Goal: Task Accomplishment & Management: Complete application form

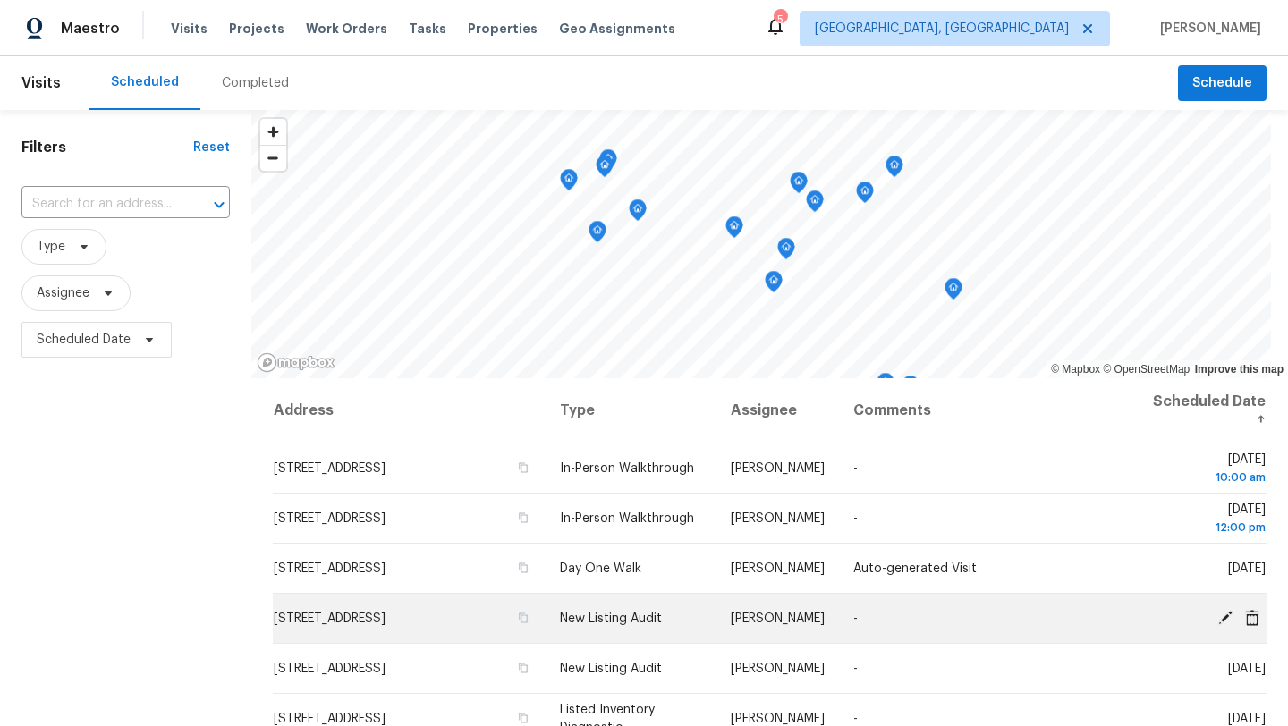
scroll to position [138, 0]
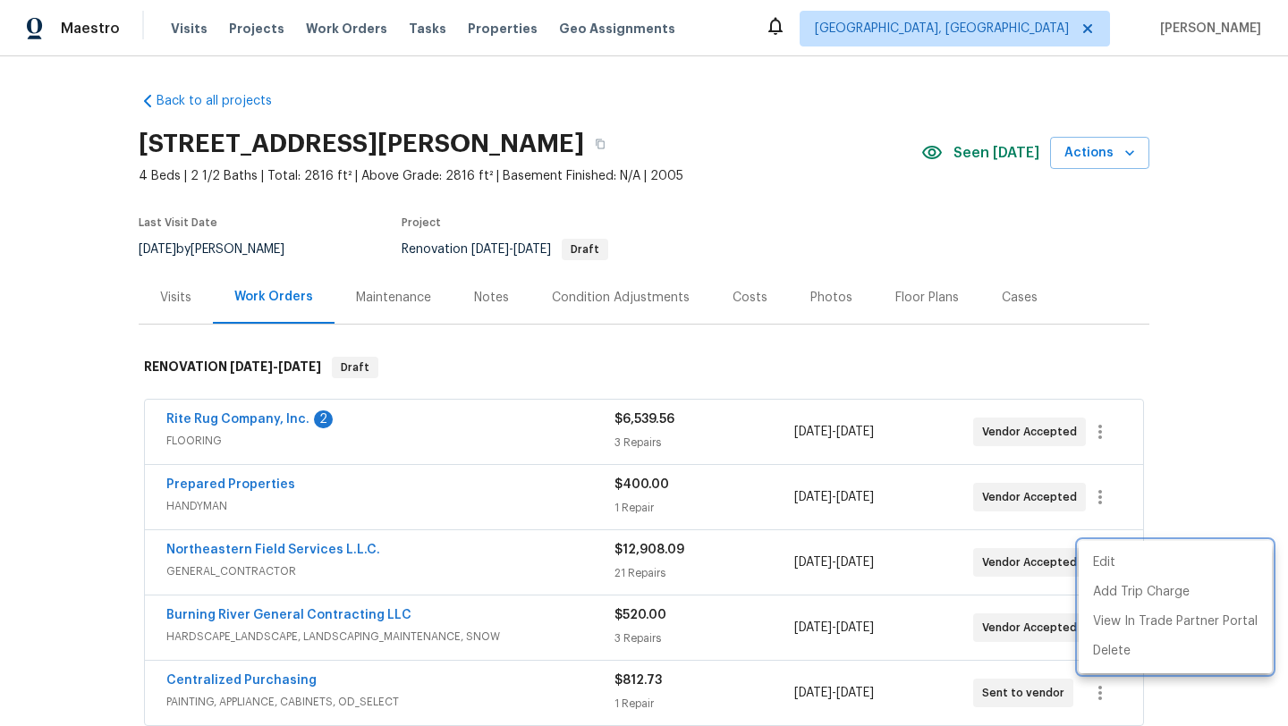
click at [600, 143] on div at bounding box center [644, 363] width 1288 height 726
click at [600, 143] on div "Edit Add Trip Charge View In Trade Partner Portal Delete" at bounding box center [644, 363] width 1288 height 726
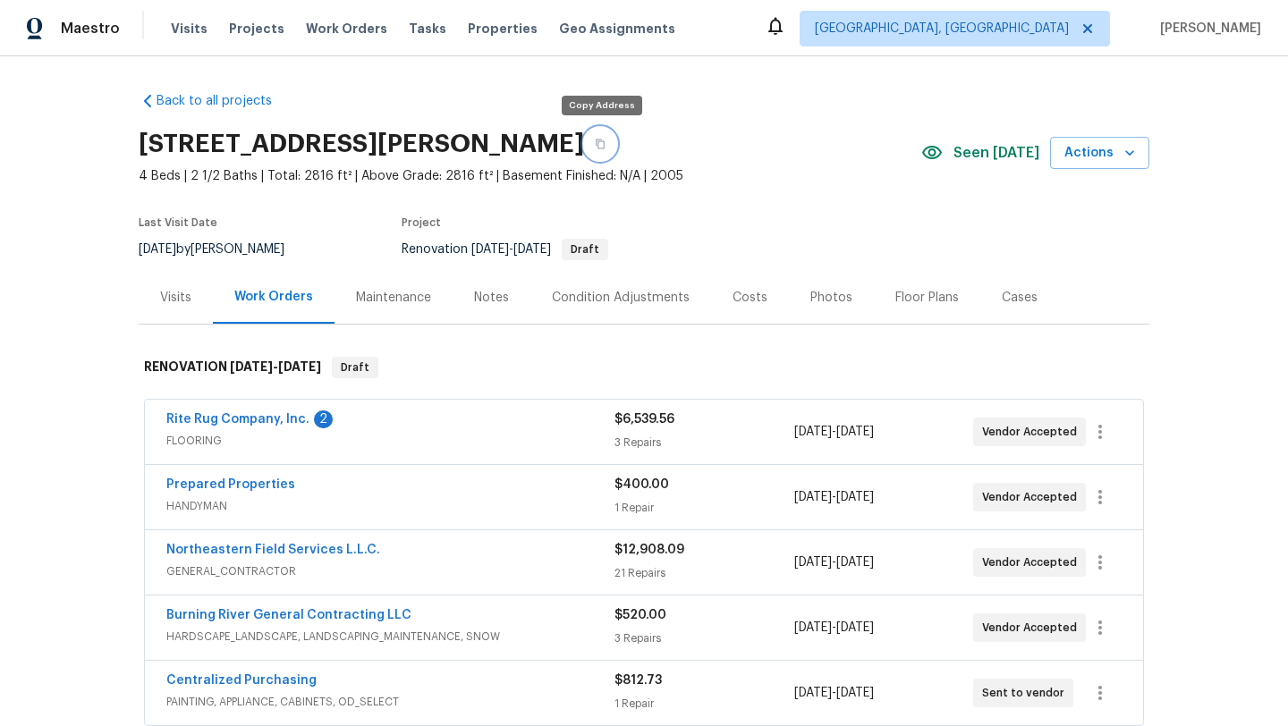
click at [600, 143] on icon "button" at bounding box center [600, 144] width 11 height 11
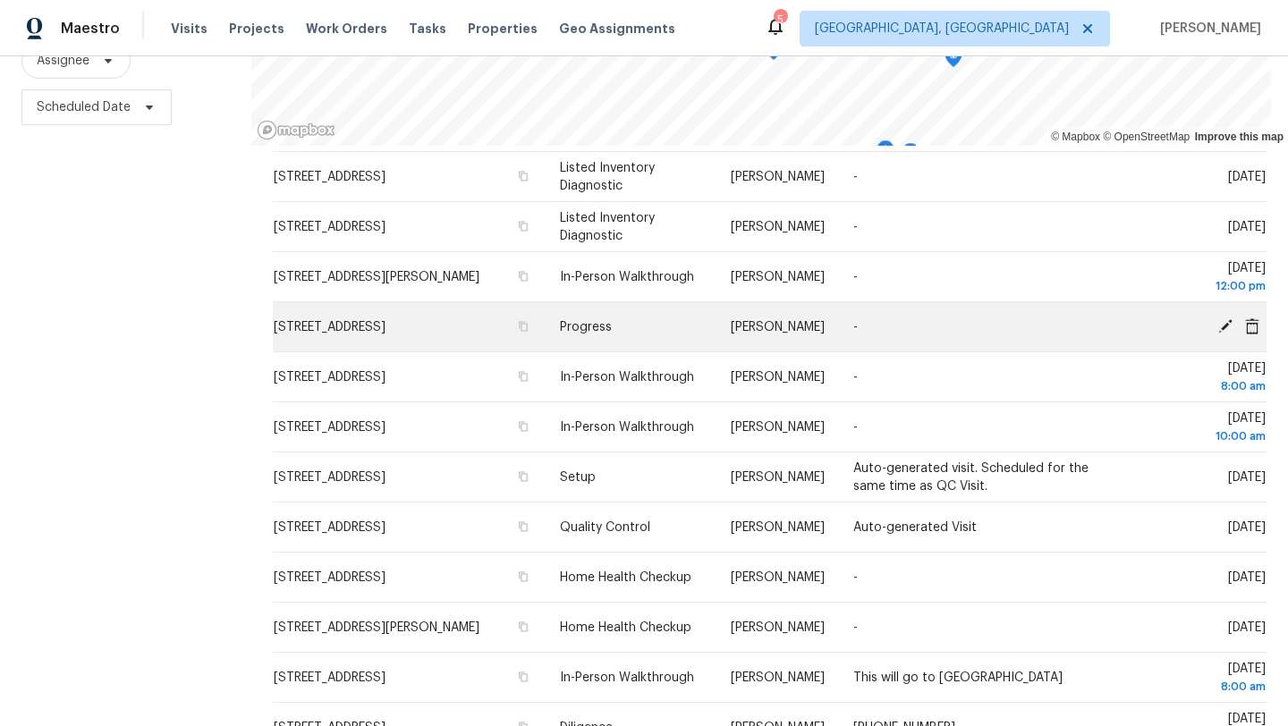
scroll to position [162, 0]
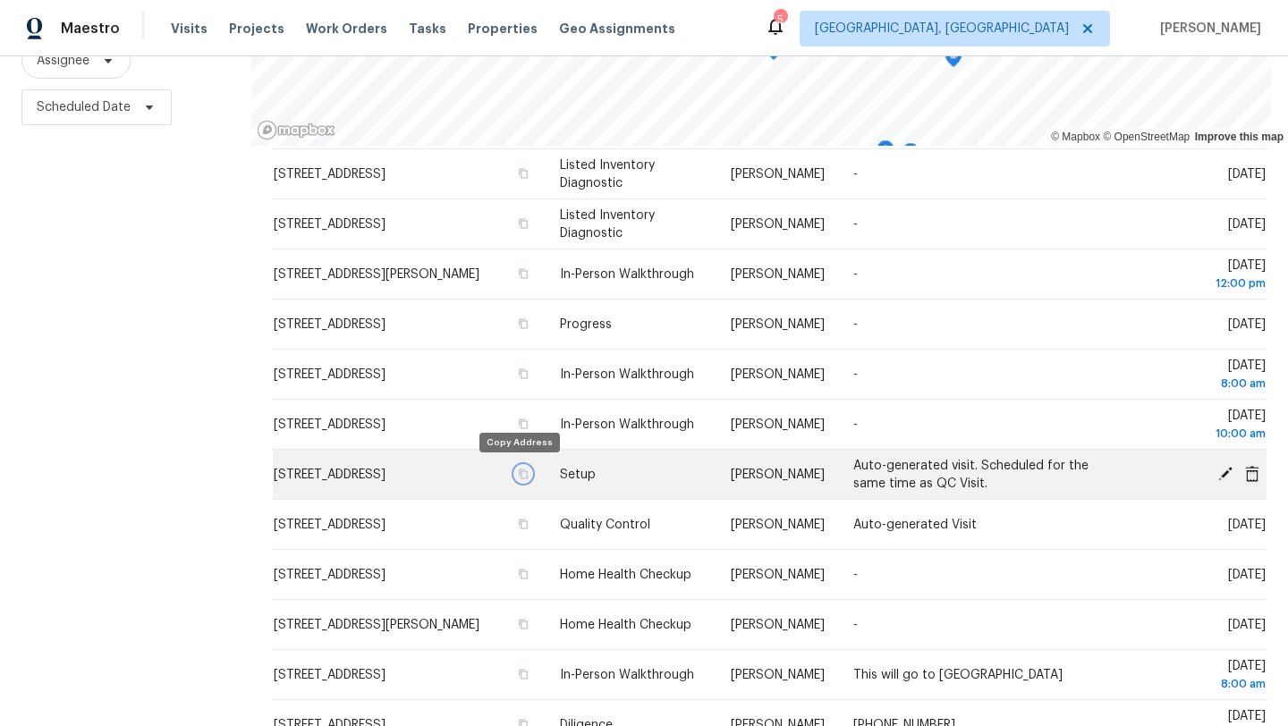
click at [518, 475] on icon "button" at bounding box center [523, 474] width 11 height 11
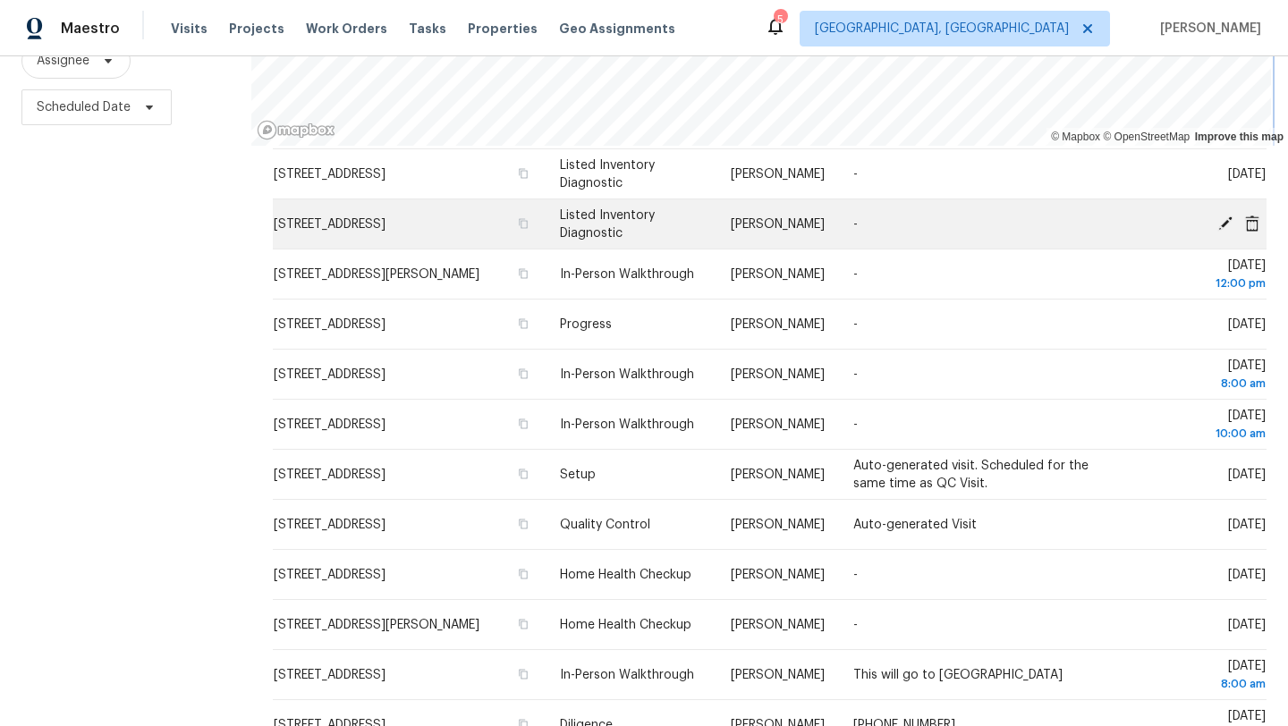
click at [869, 220] on div "© Mapbox © OpenStreetMap Improve this map Address Type Assignee Comments Schedu…" at bounding box center [769, 302] width 1037 height 850
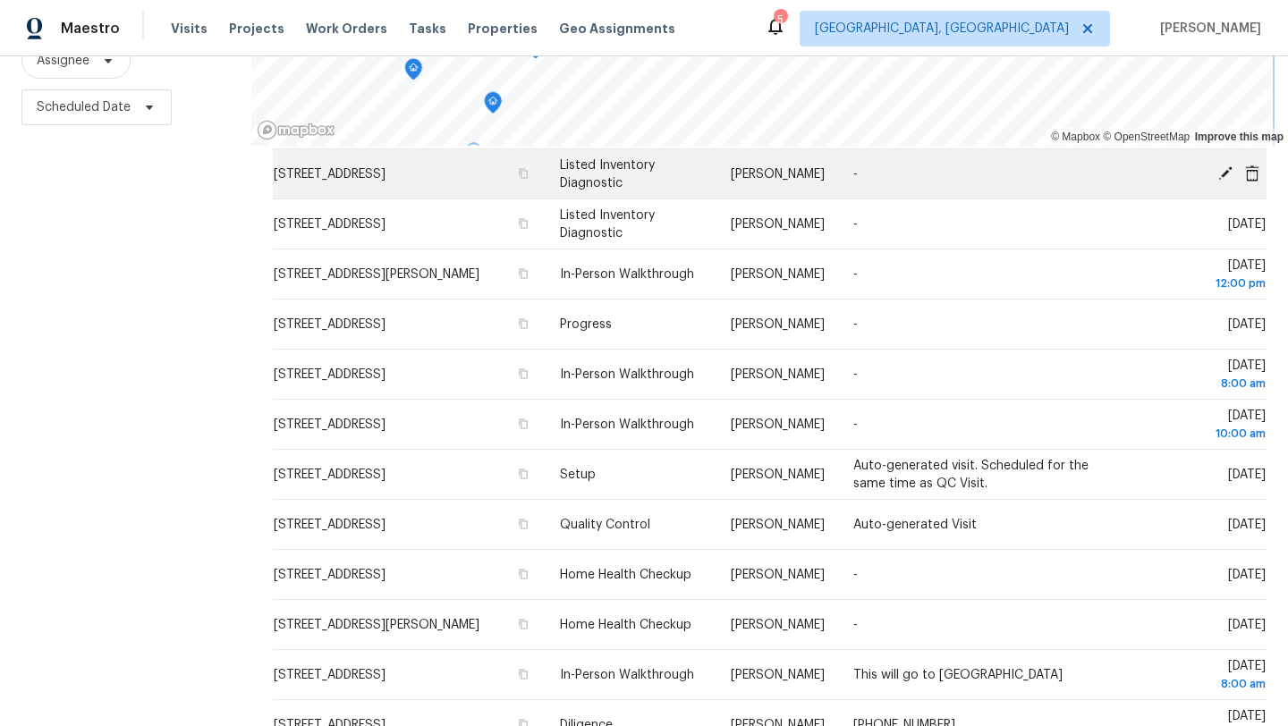
click at [847, 167] on div "© Mapbox © OpenStreetMap Improve this map Address Type Assignee Comments Schedu…" at bounding box center [769, 302] width 1037 height 850
click at [935, 165] on div "© Mapbox © OpenStreetMap Improve this map Address Type Assignee Comments Schedu…" at bounding box center [769, 302] width 1037 height 850
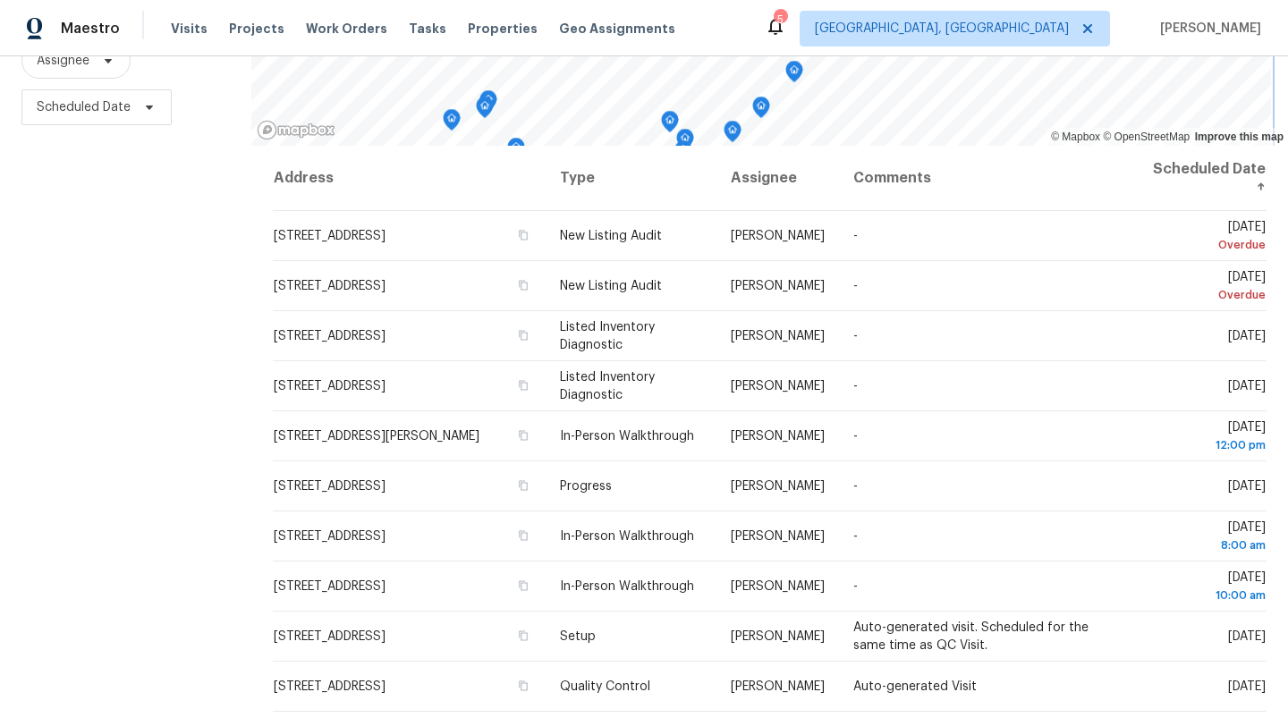
scroll to position [0, 0]
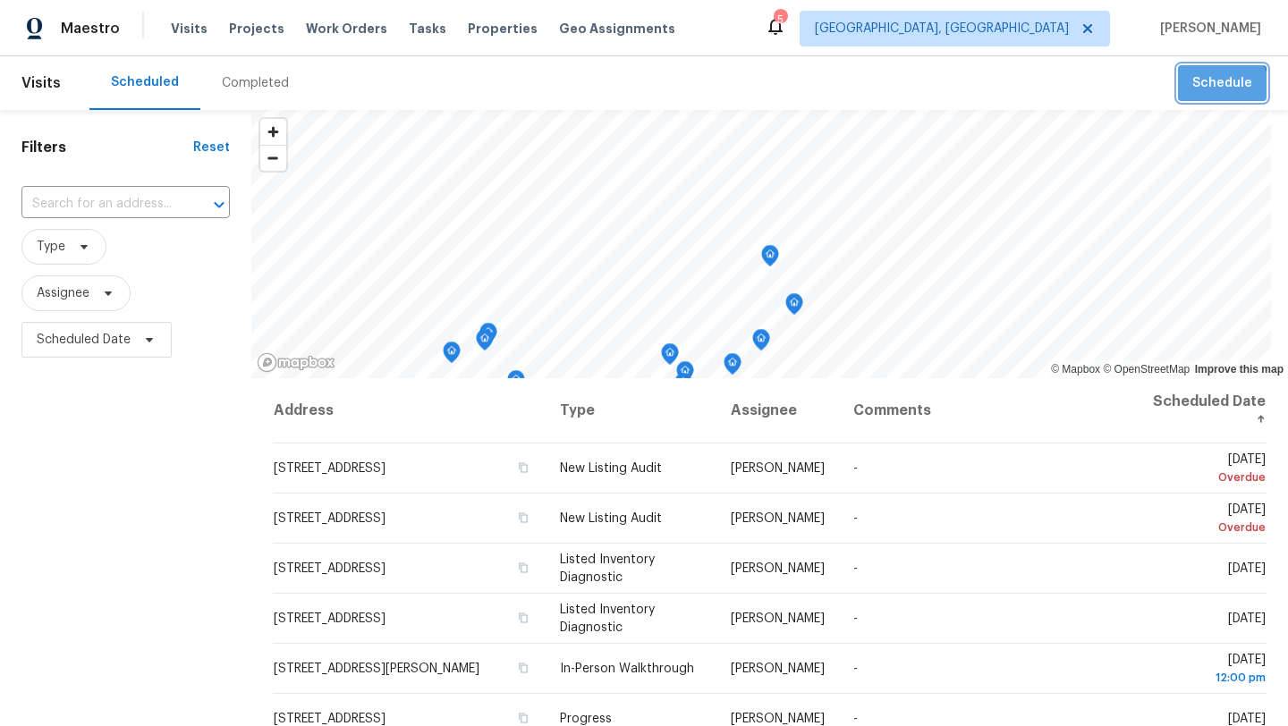
click at [1219, 86] on span "Schedule" at bounding box center [1222, 83] width 60 height 22
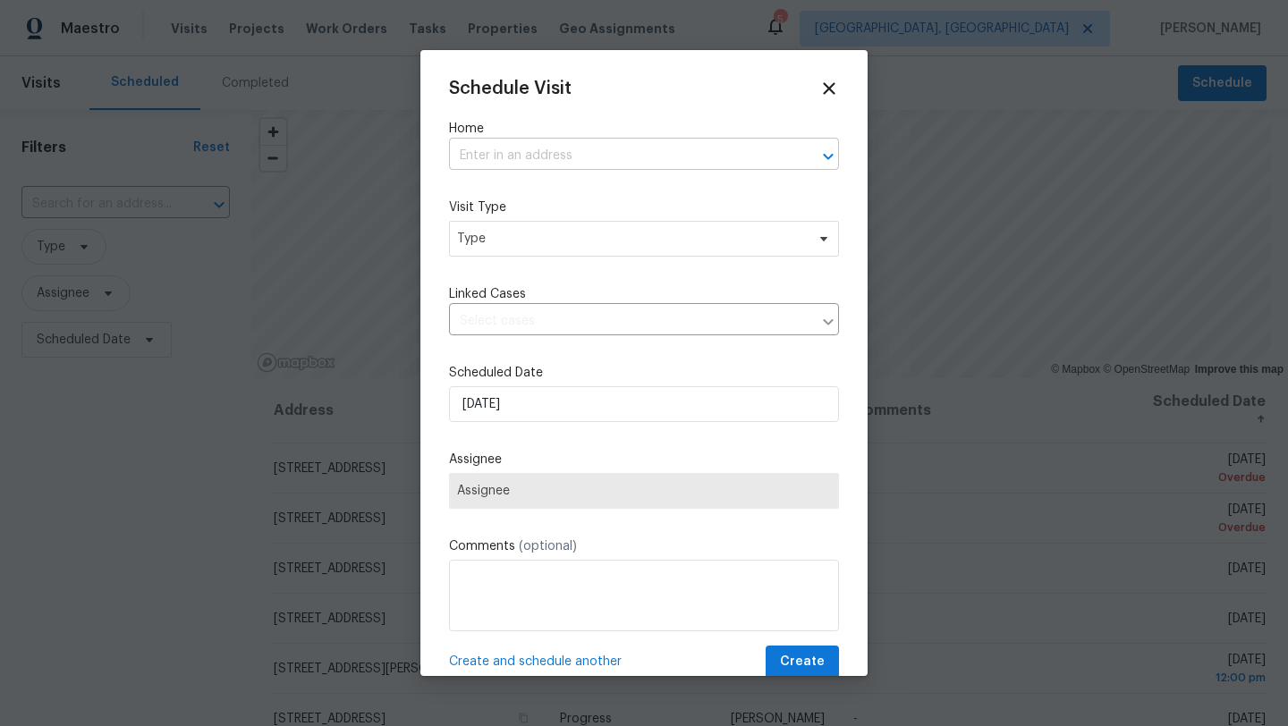
click at [500, 154] on input "text" at bounding box center [619, 156] width 340 height 28
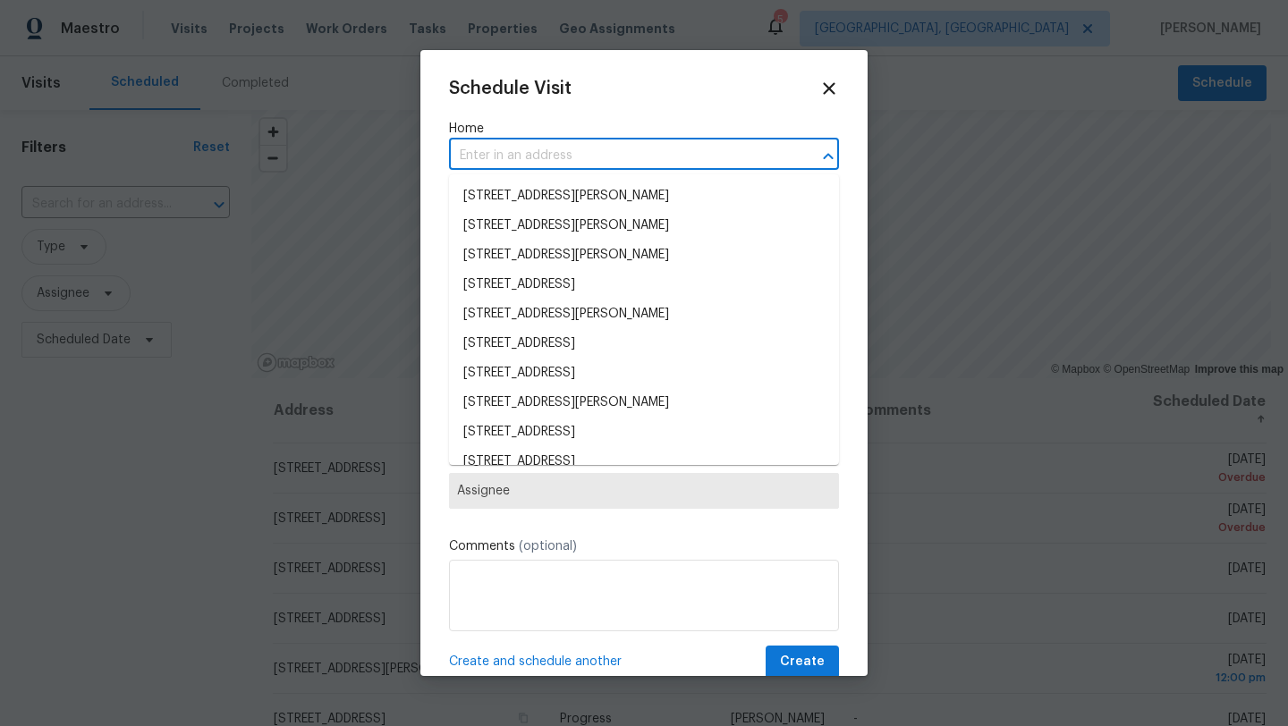
paste input "[STREET_ADDRESS]"
type input "[STREET_ADDRESS]"
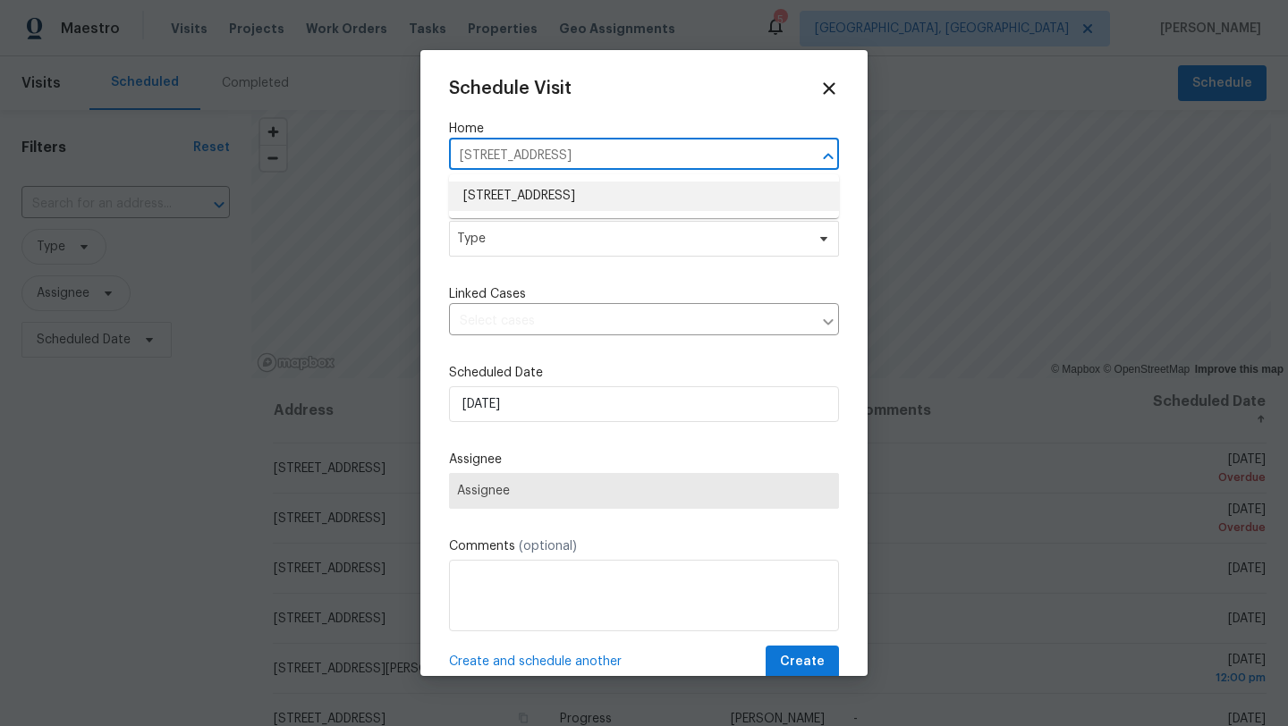
click at [501, 202] on li "[STREET_ADDRESS]" at bounding box center [644, 197] width 390 height 30
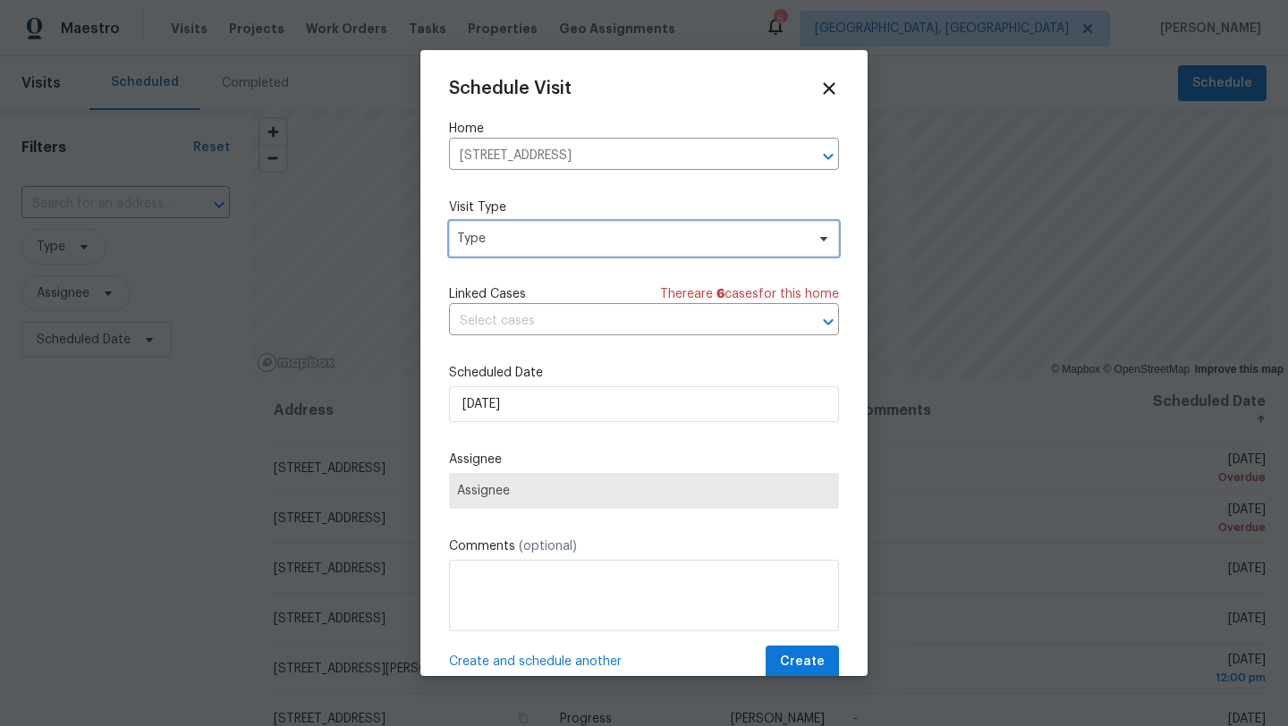
click at [486, 242] on span "Type" at bounding box center [631, 239] width 348 height 18
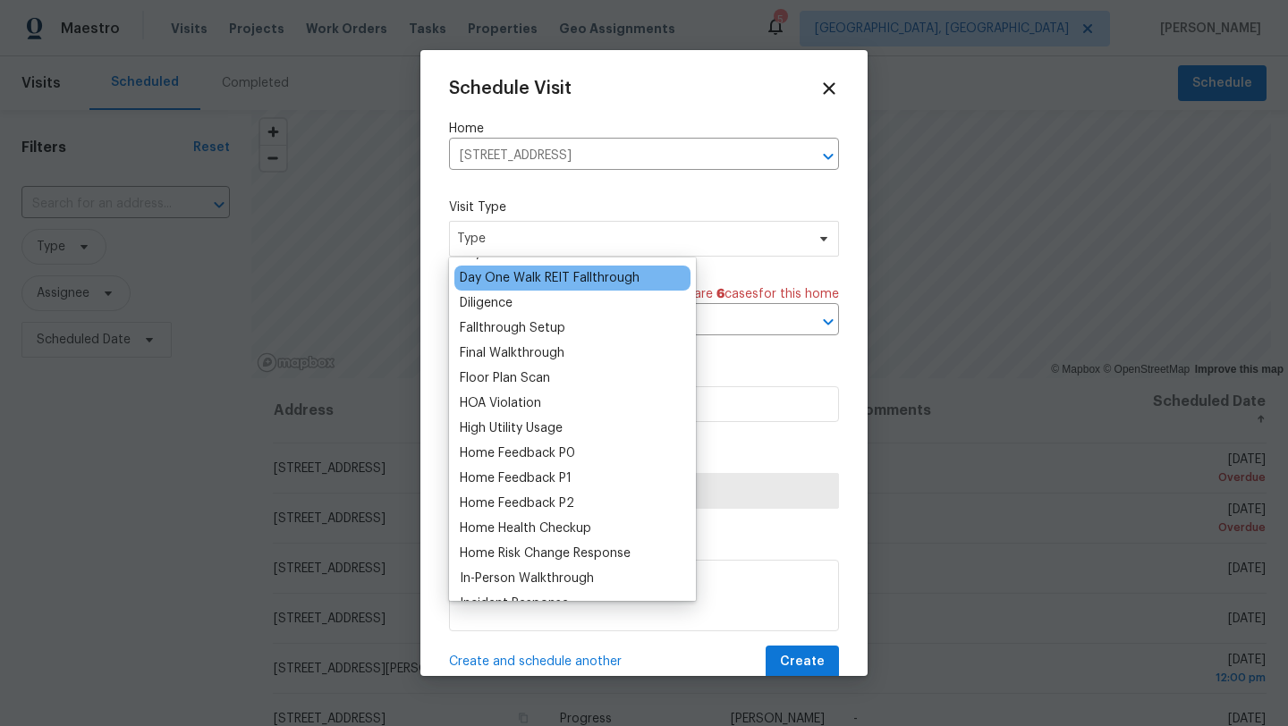
scroll to position [373, 0]
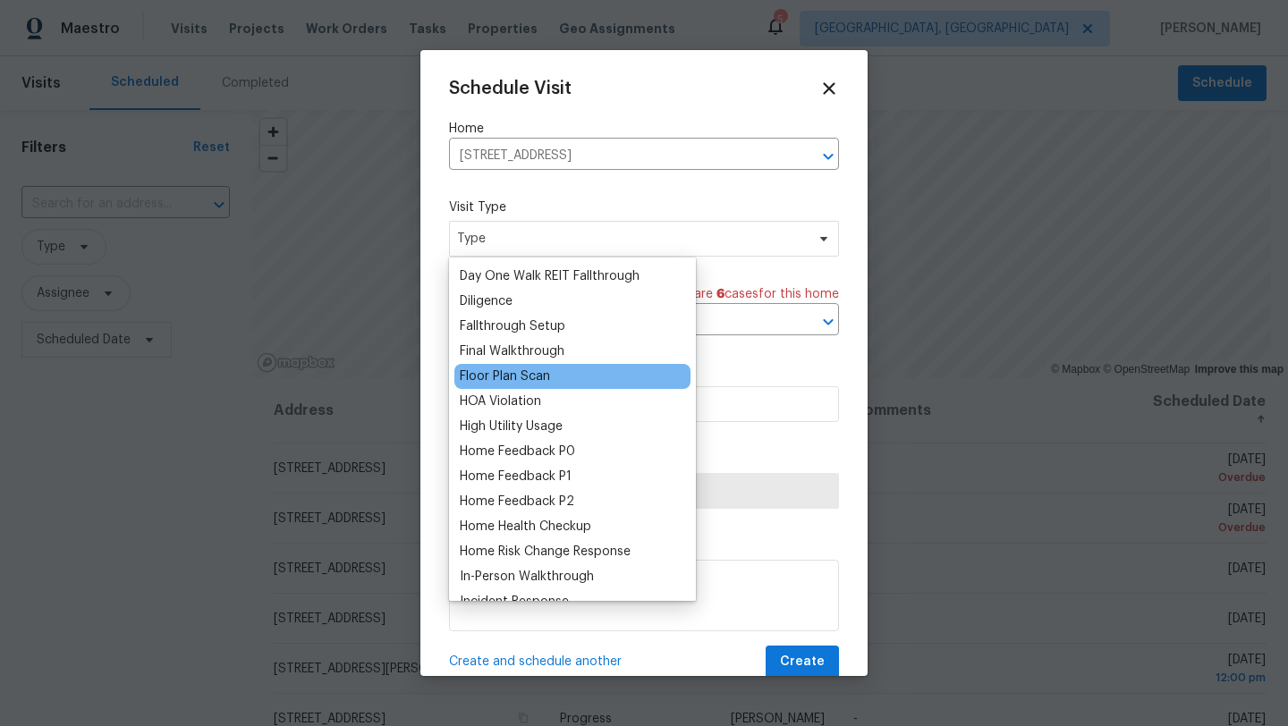
click at [524, 378] on div "Floor Plan Scan" at bounding box center [505, 377] width 90 height 18
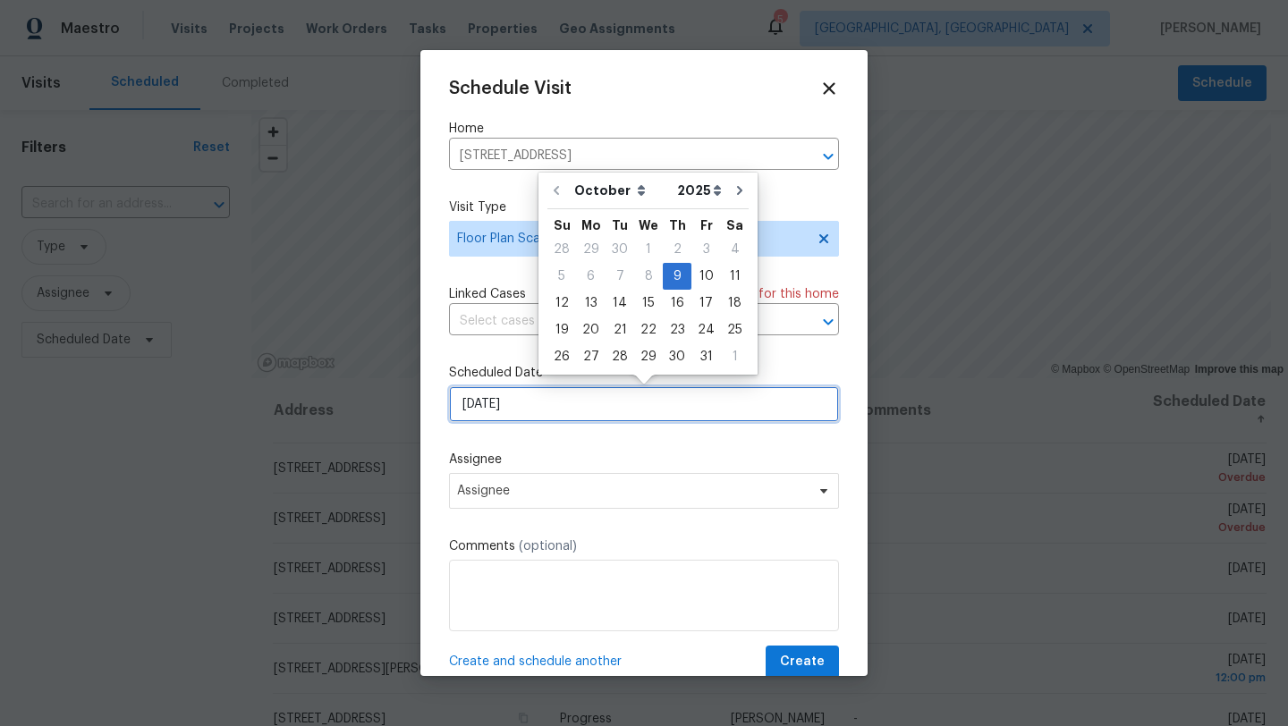
click at [515, 406] on input "10/9/2025" at bounding box center [644, 404] width 390 height 36
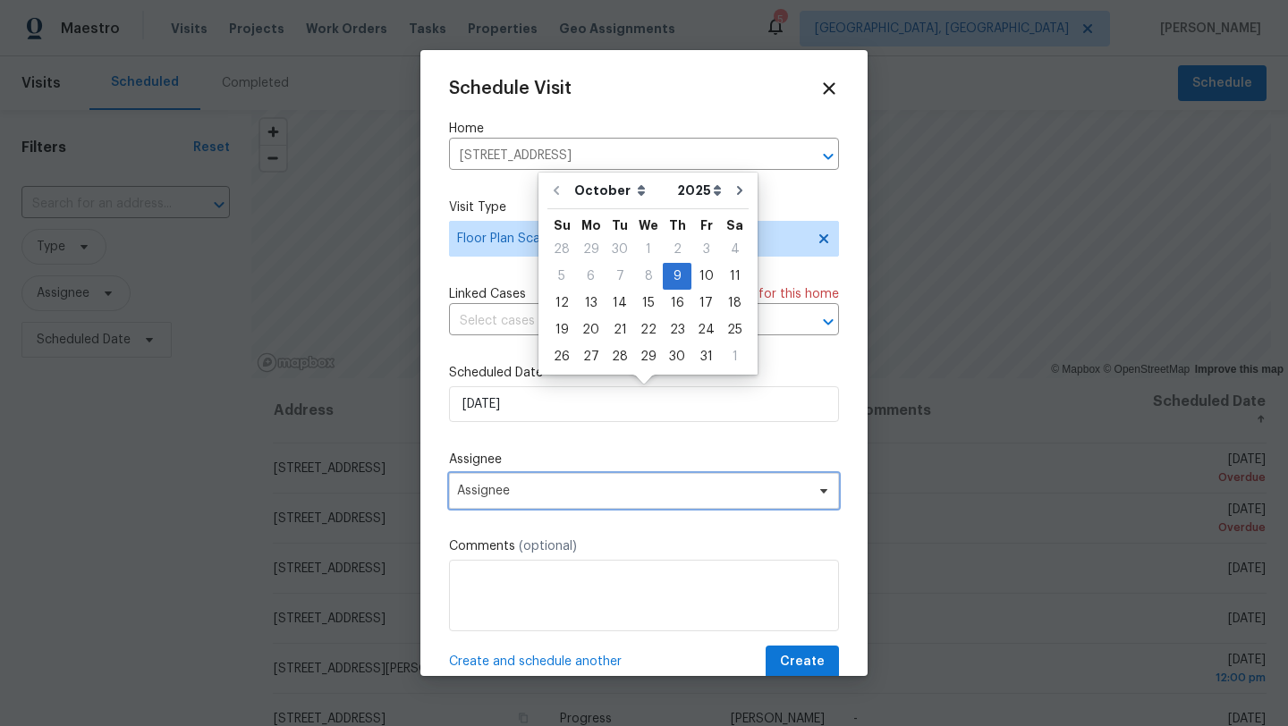
click at [492, 491] on span "Assignee" at bounding box center [632, 491] width 351 height 14
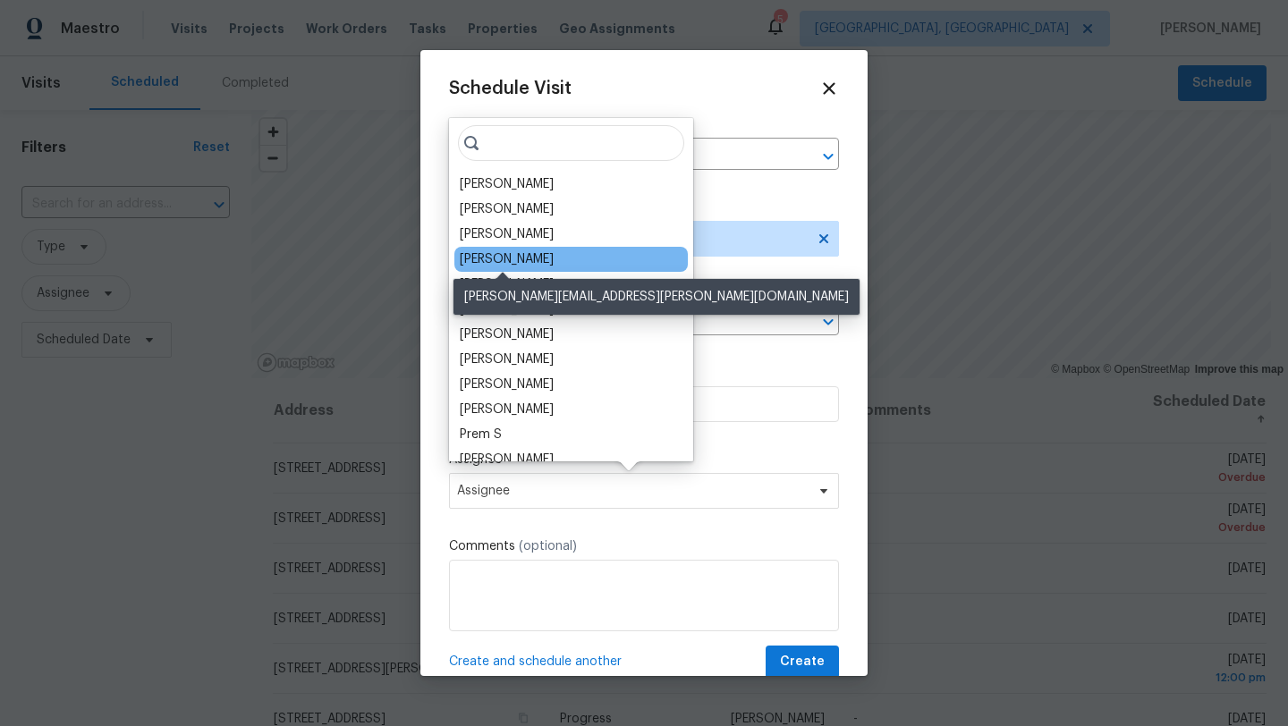
click at [499, 261] on div "[PERSON_NAME]" at bounding box center [507, 259] width 94 height 18
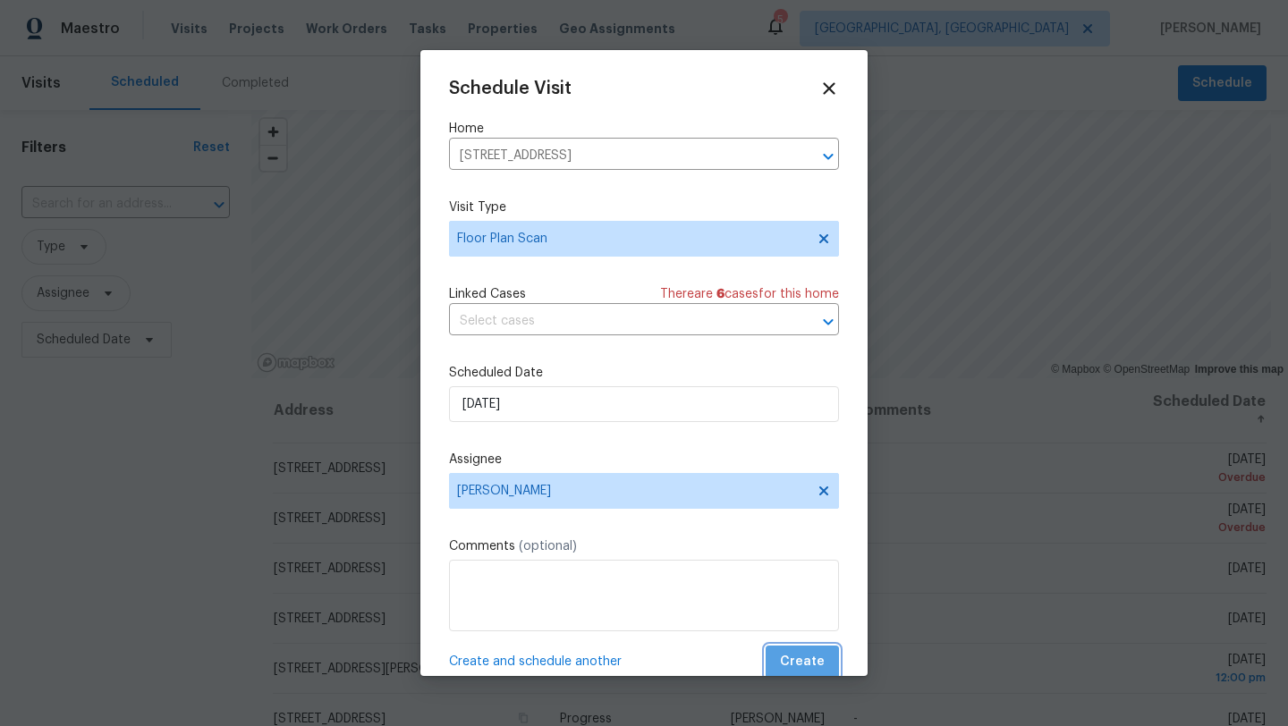
click at [817, 662] on span "Create" at bounding box center [802, 662] width 45 height 22
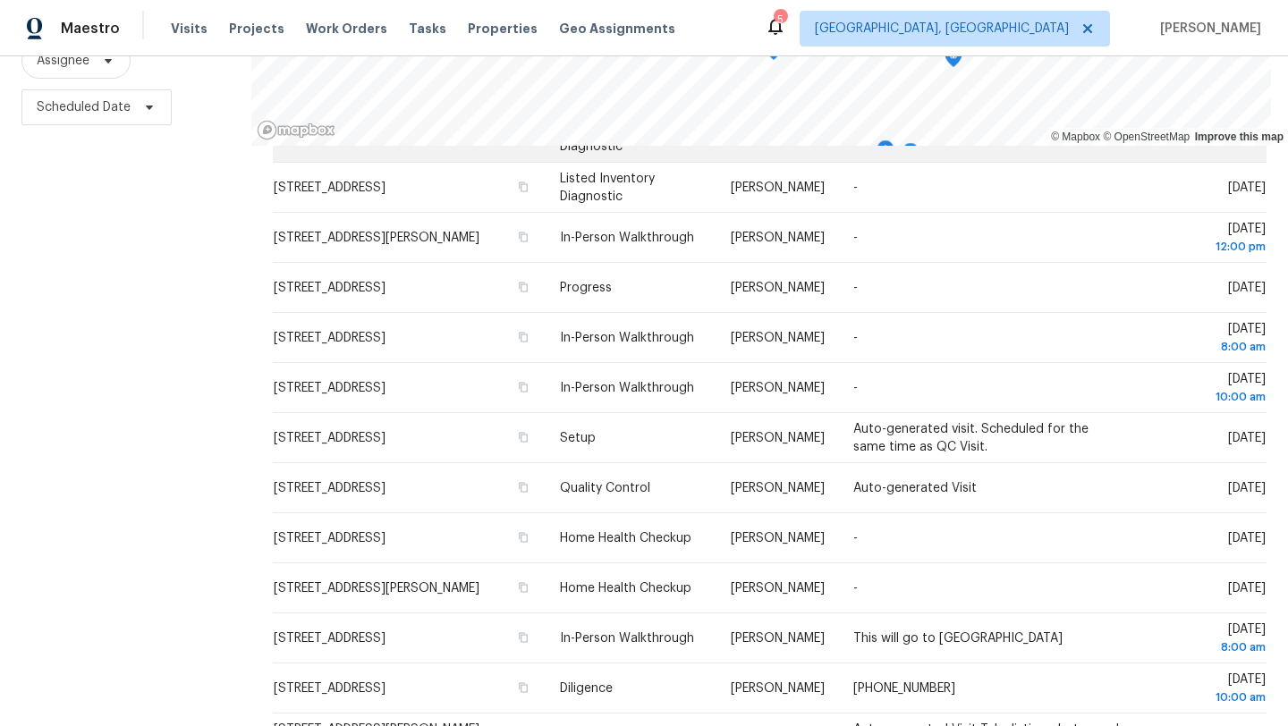
scroll to position [258, 0]
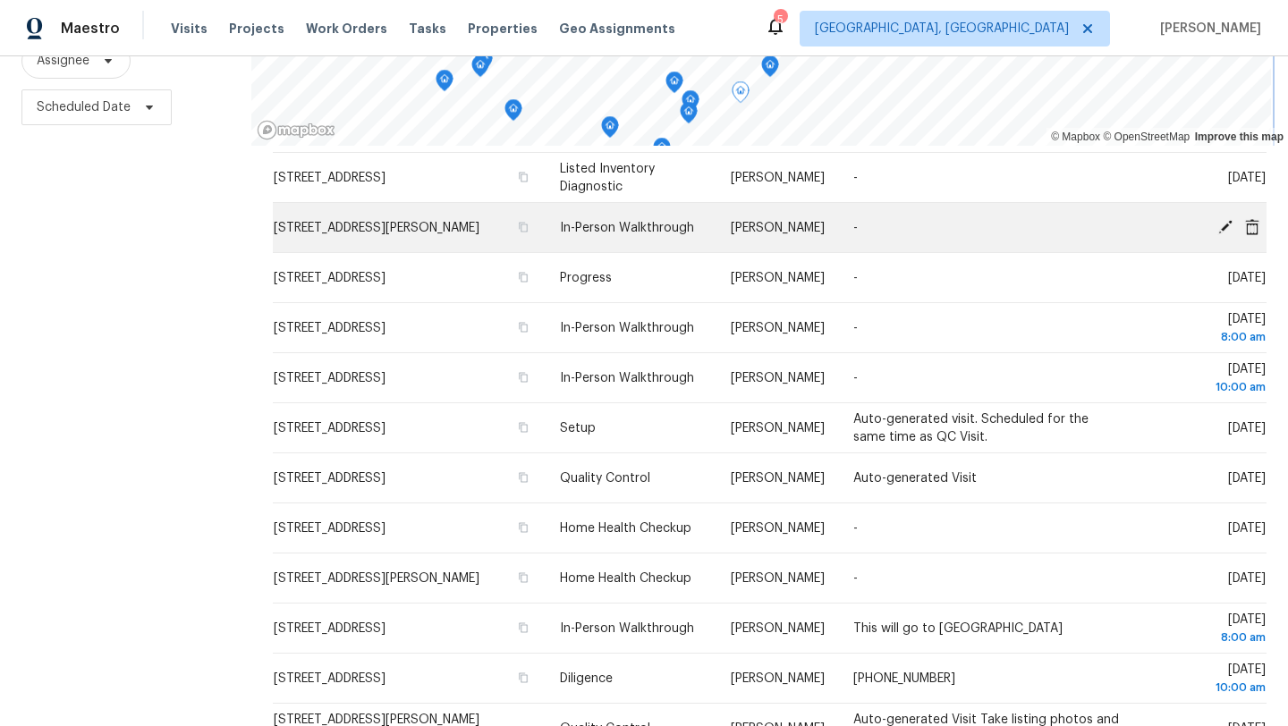
click at [502, 234] on div "© Mapbox © OpenStreetMap Improve this map Address Type Assignee Comments Schedu…" at bounding box center [769, 302] width 1037 height 850
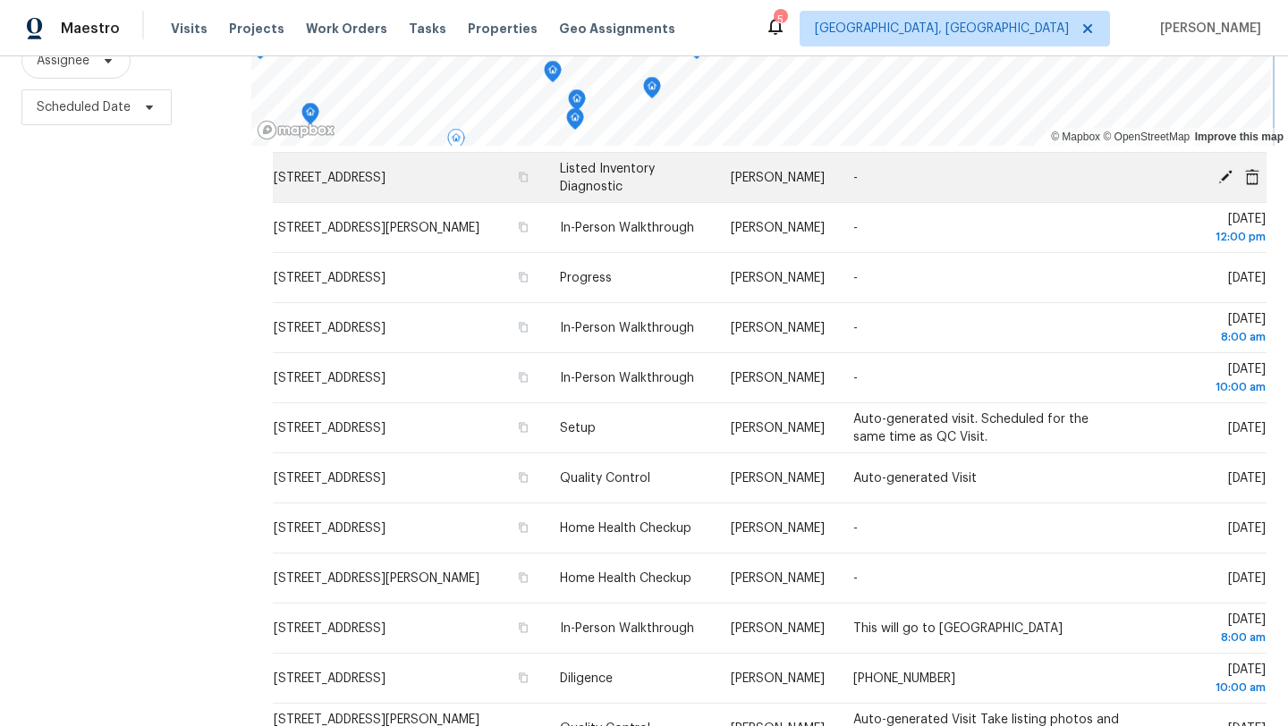
click at [635, 157] on div "© Mapbox © OpenStreetMap Improve this map Address Type Assignee Comments Schedu…" at bounding box center [769, 302] width 1037 height 850
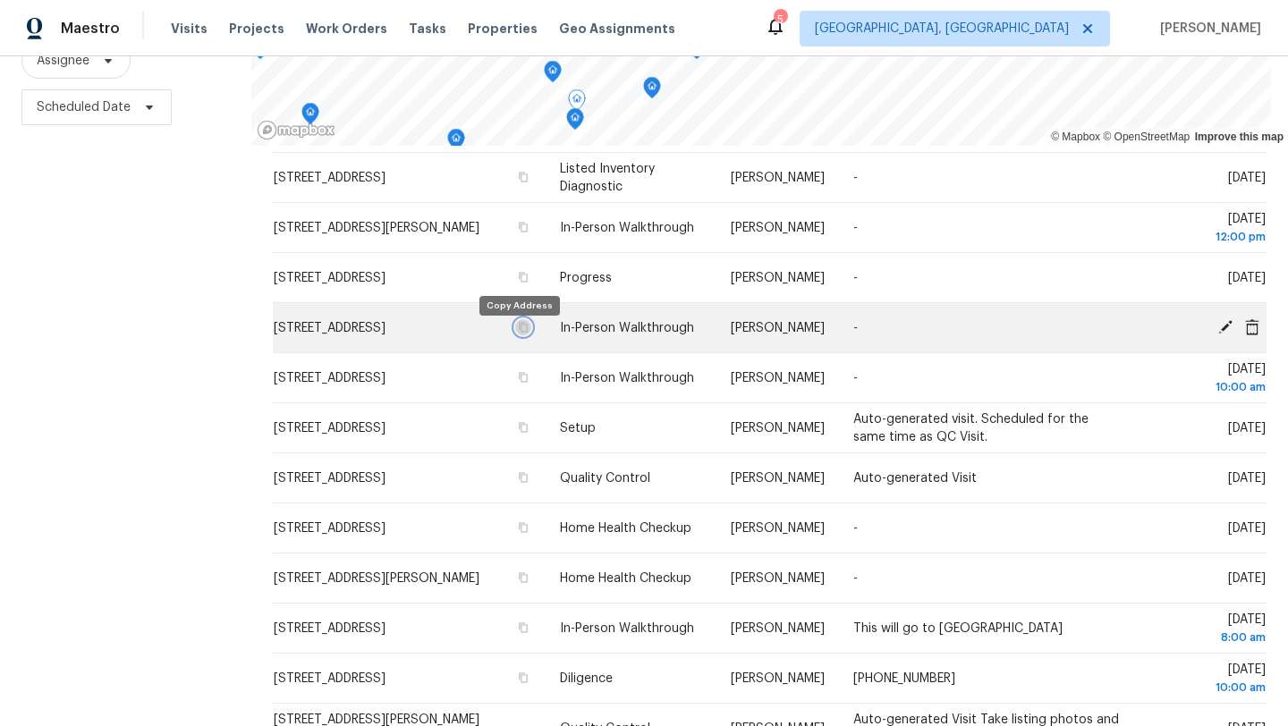
click at [521, 333] on icon "button" at bounding box center [523, 327] width 11 height 11
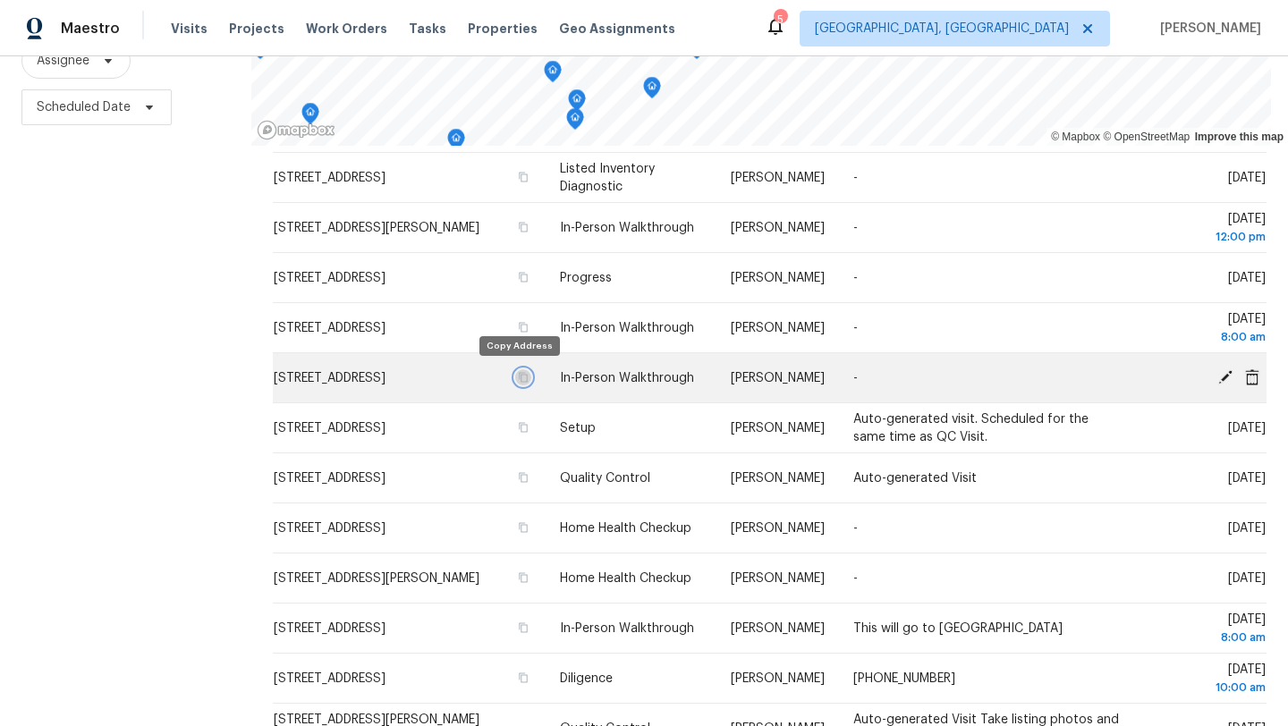
click at [518, 377] on icon "button" at bounding box center [523, 377] width 11 height 11
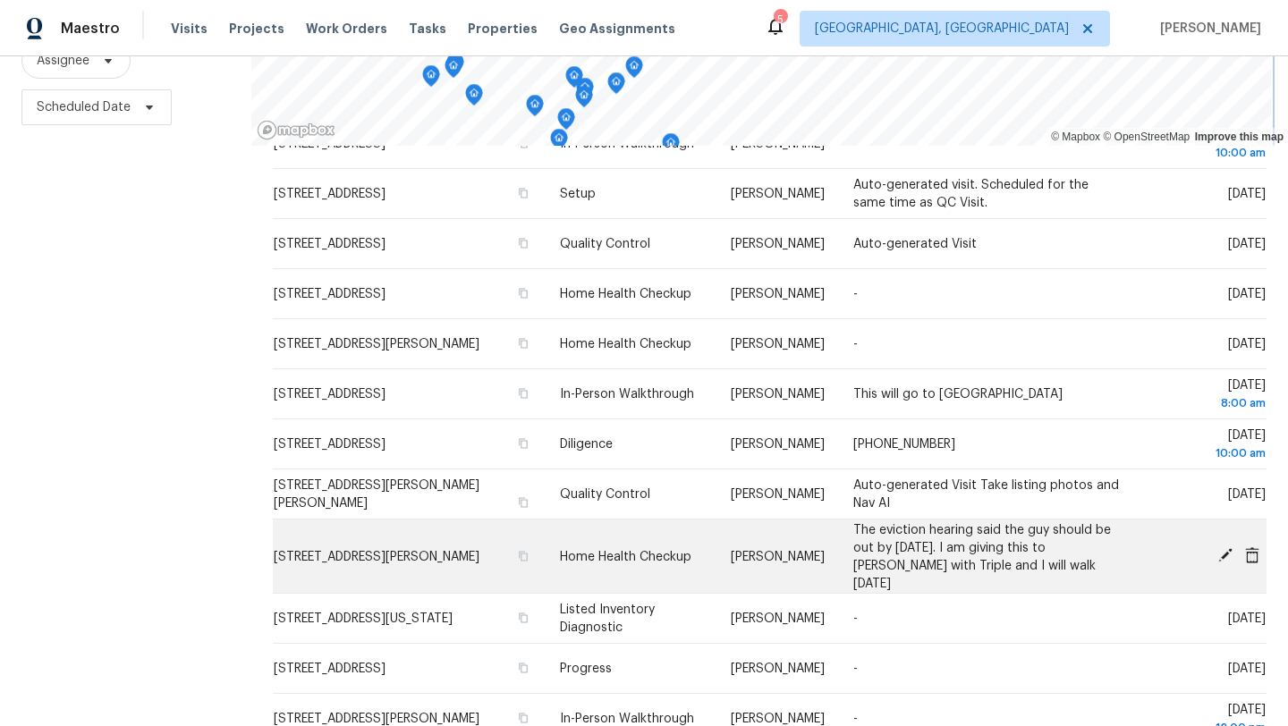
scroll to position [539, 0]
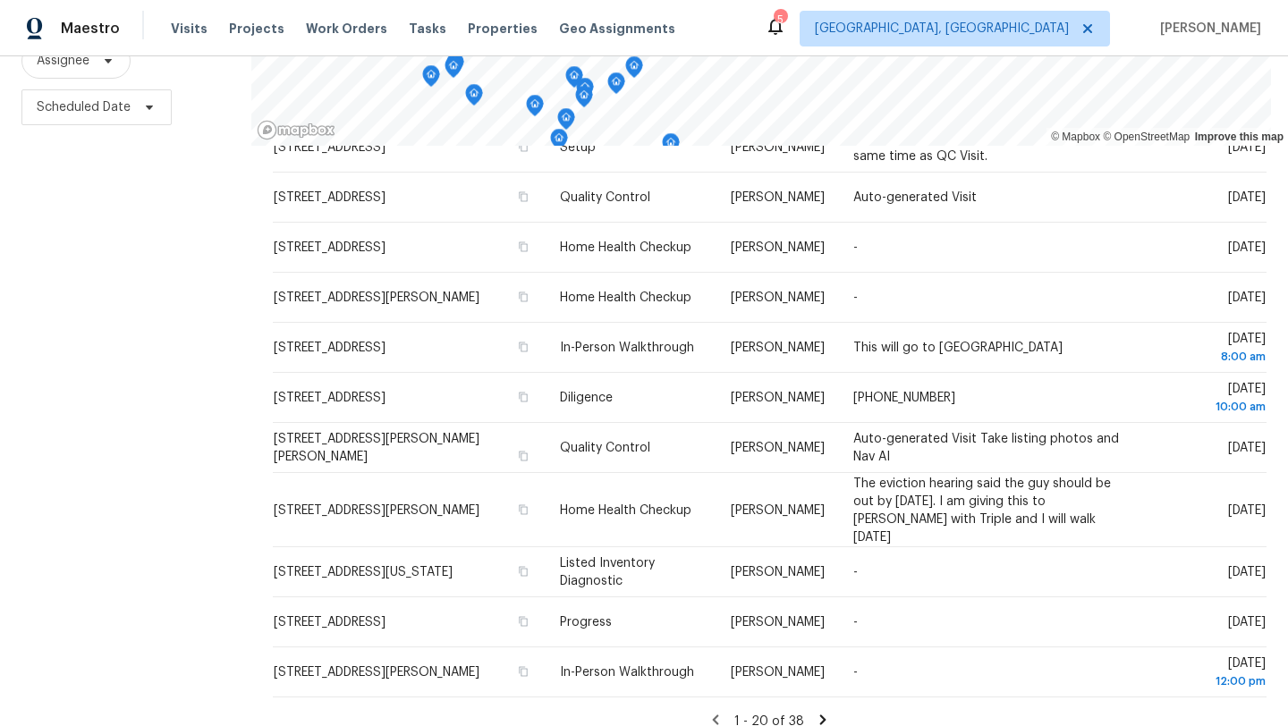
click at [822, 712] on icon at bounding box center [823, 720] width 16 height 16
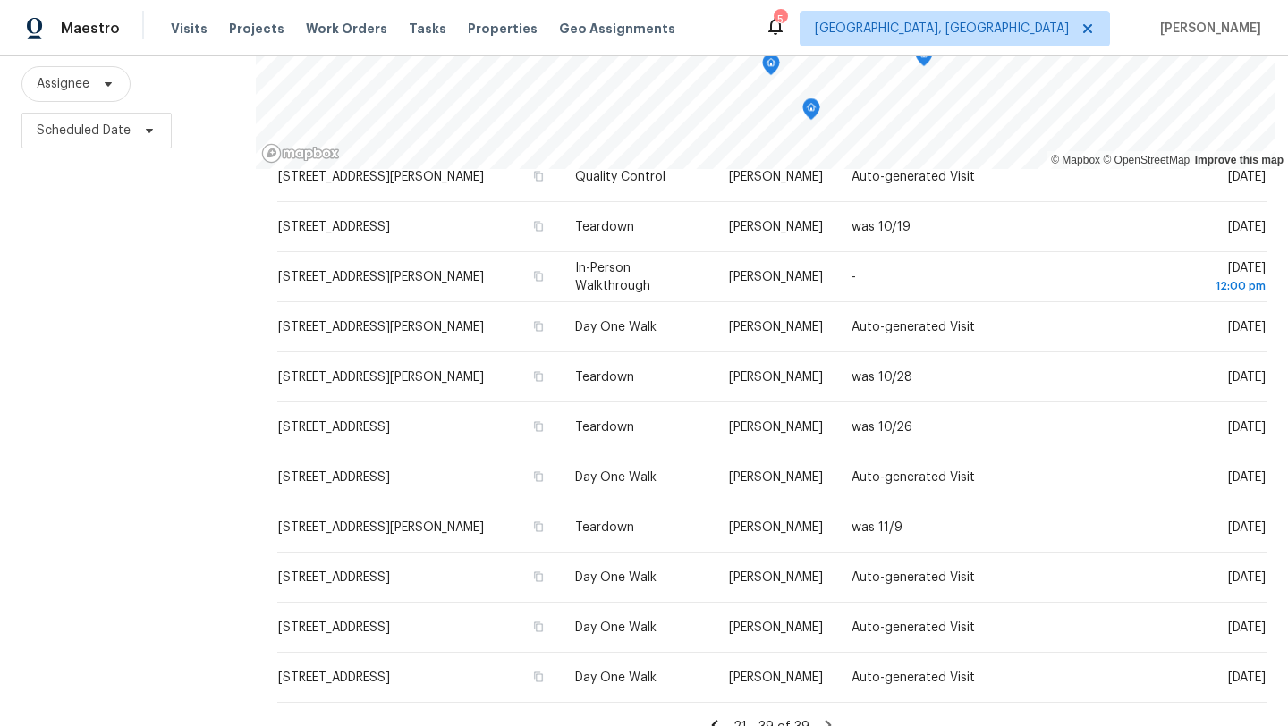
scroll to position [233, 0]
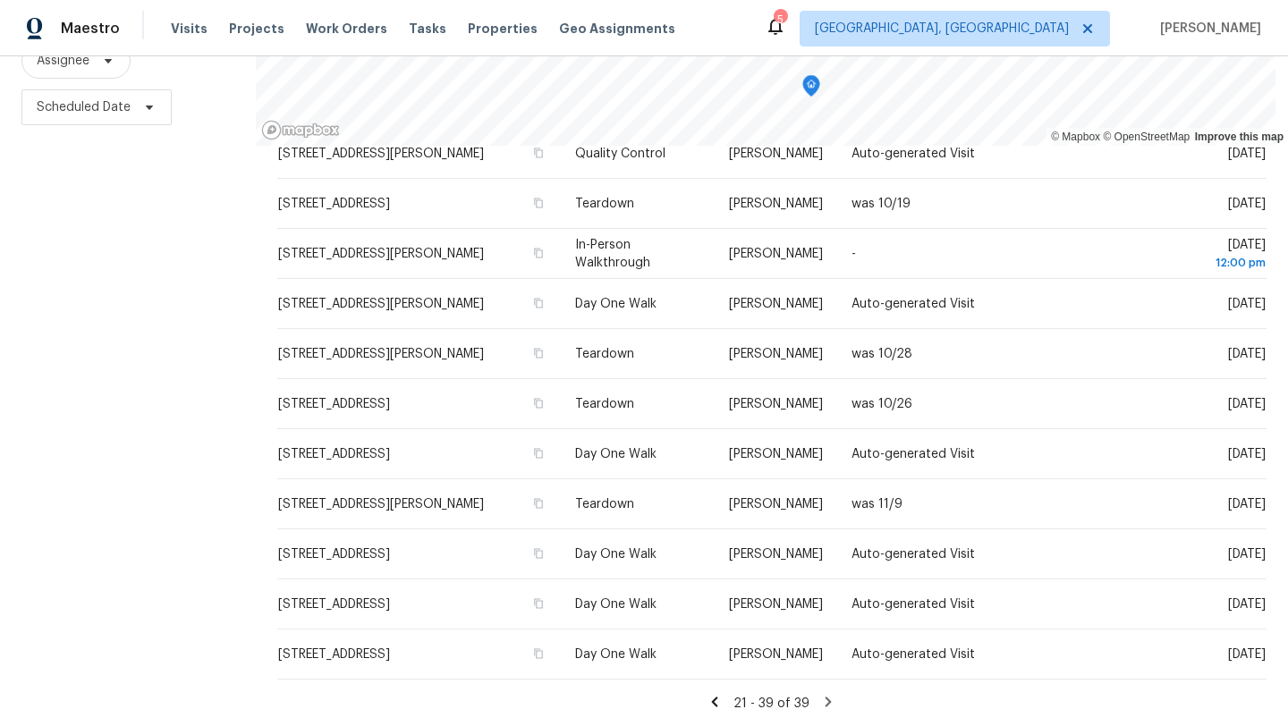
click at [717, 698] on icon at bounding box center [715, 702] width 6 height 10
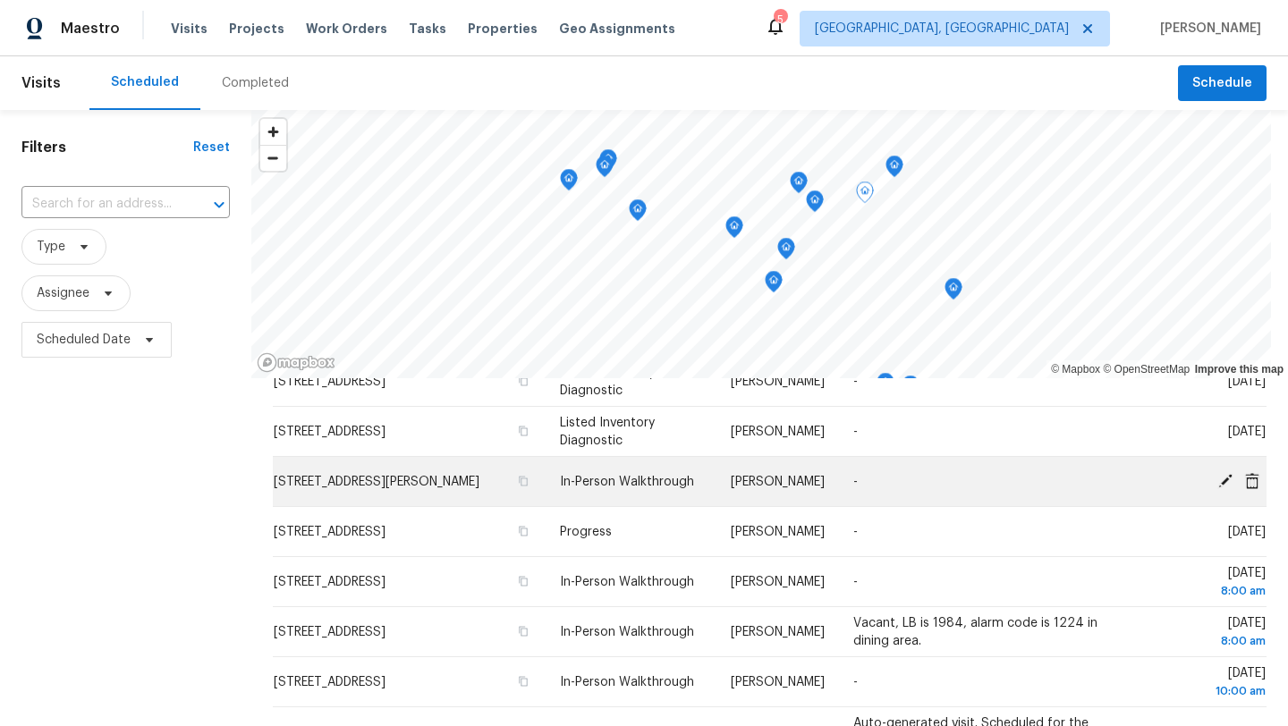
scroll to position [239, 0]
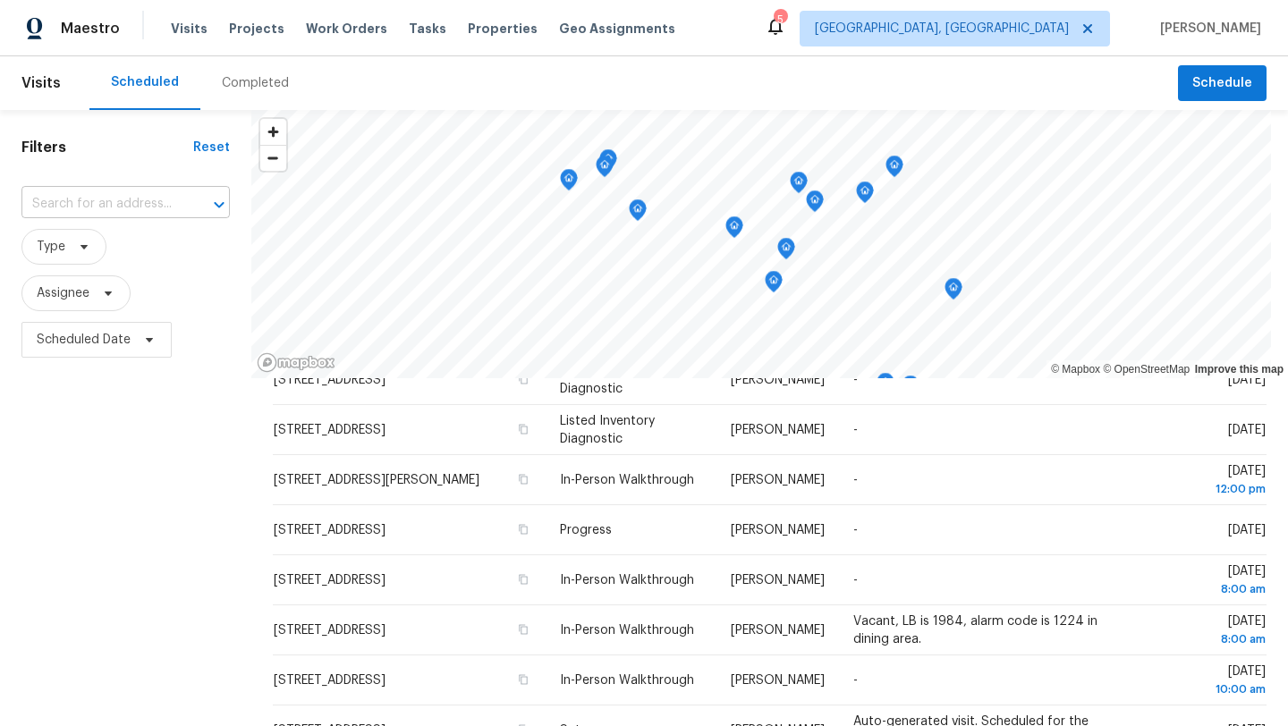
click at [99, 204] on input "text" at bounding box center [100, 204] width 158 height 28
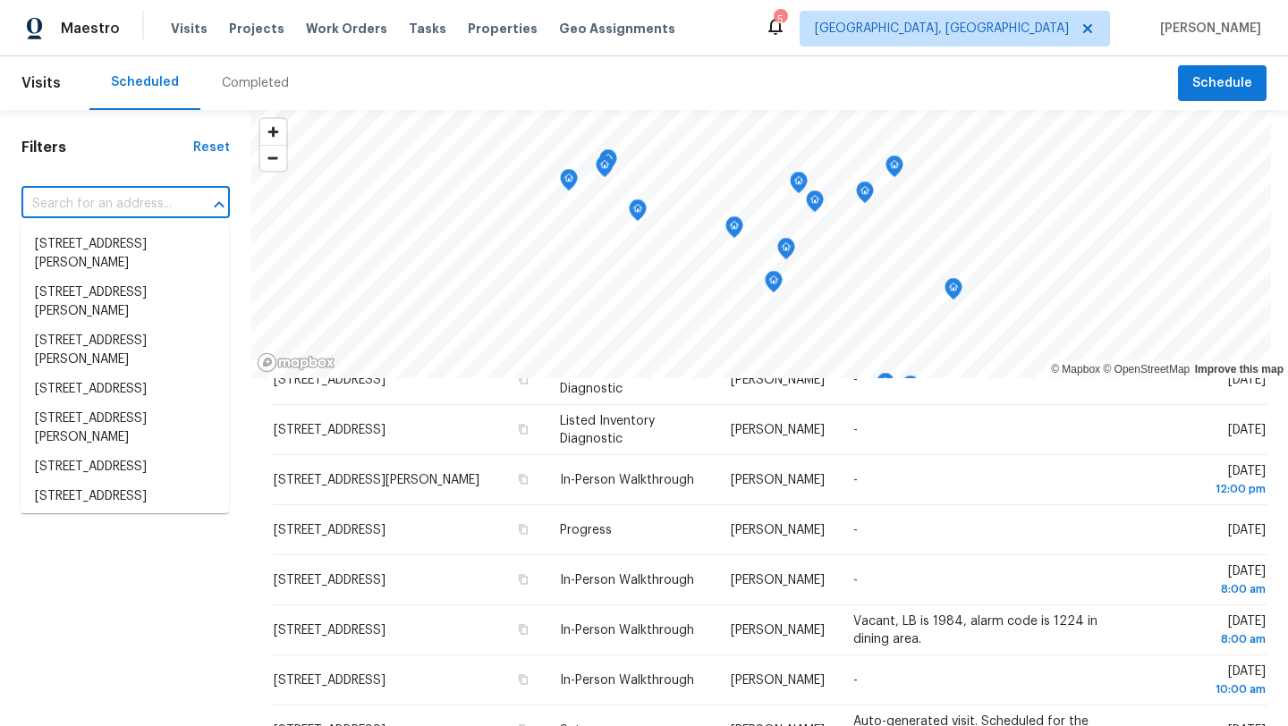
paste input "1297 E Miner Rd, Cleveland, OH 44124"
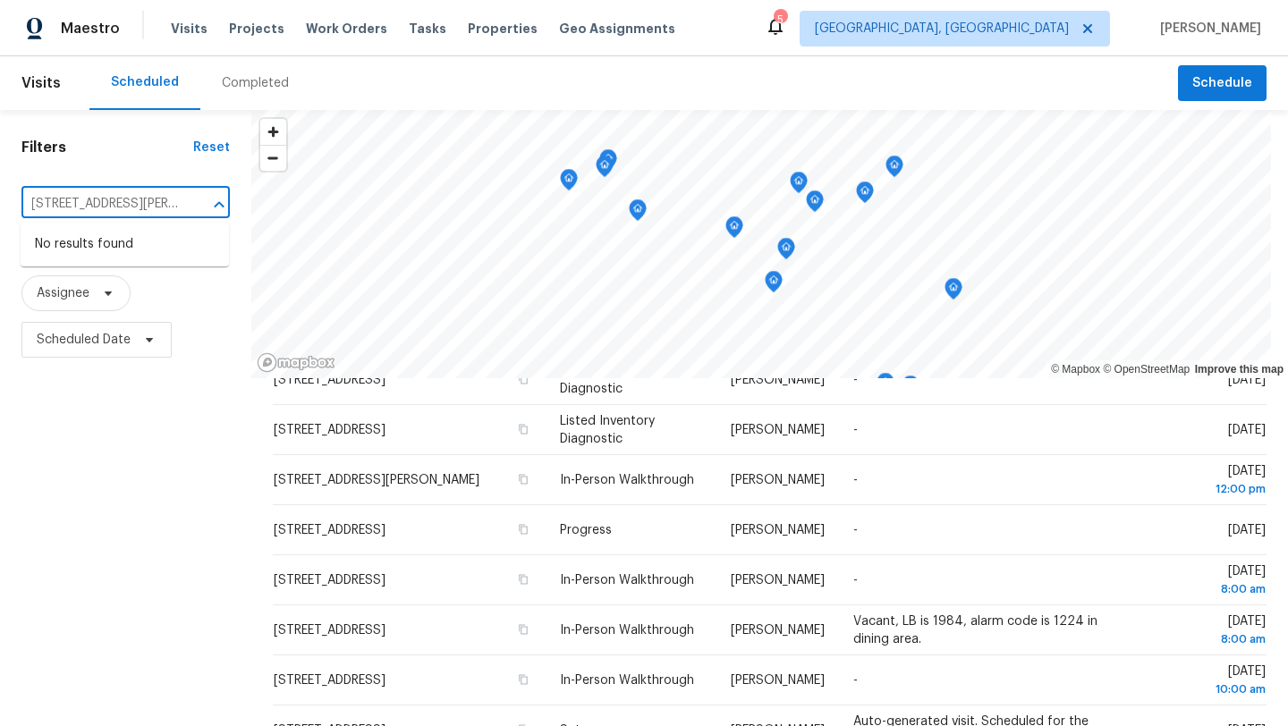
scroll to position [0, 9]
click at [61, 199] on input "1297 E Miner Rd, Cleveland" at bounding box center [100, 204] width 158 height 28
click at [81, 199] on input "1297 E Miner Rd, Cleveland" at bounding box center [100, 204] width 158 height 28
click at [26, 208] on input "1297 E Miner Rd, Cleveland" at bounding box center [100, 204] width 158 height 28
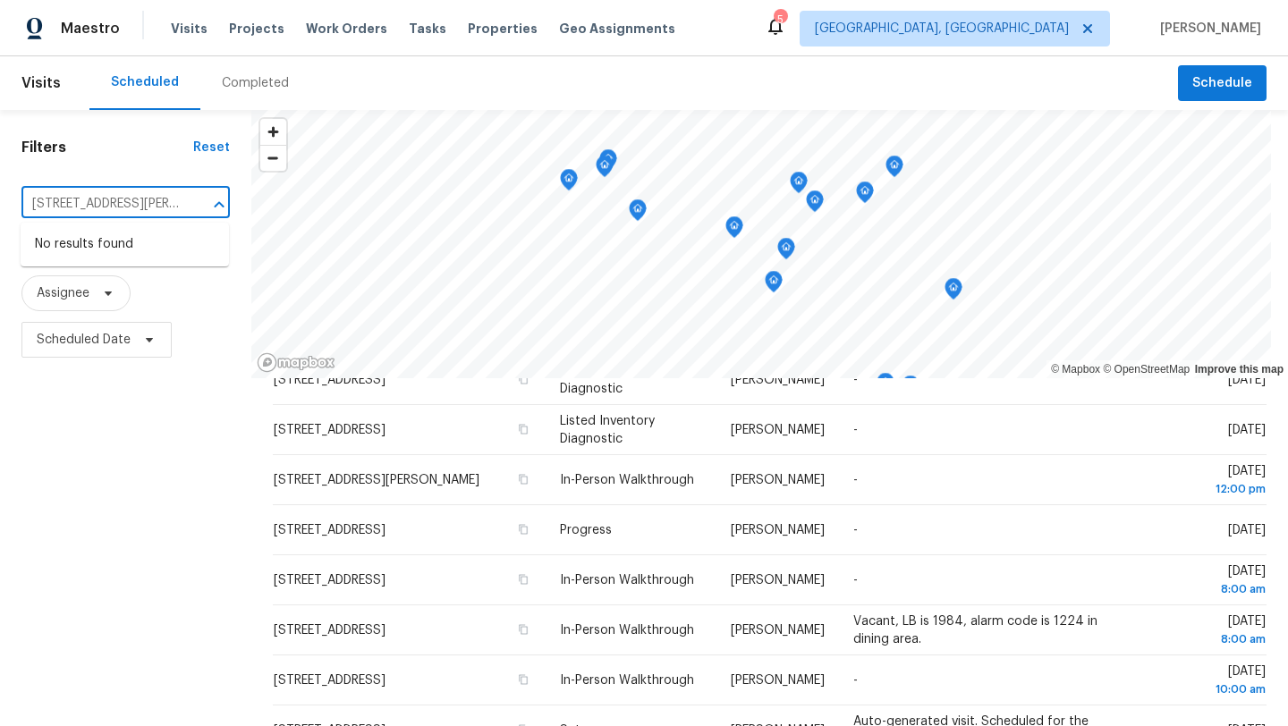
click at [173, 210] on input "1297 E Miner Rd, Cleveland" at bounding box center [100, 204] width 158 height 28
drag, startPoint x: 139, startPoint y: 206, endPoint x: 204, endPoint y: 209, distance: 65.4
click at [204, 211] on div "1297 E Miner Rd, Cleveland ​" at bounding box center [125, 204] width 208 height 28
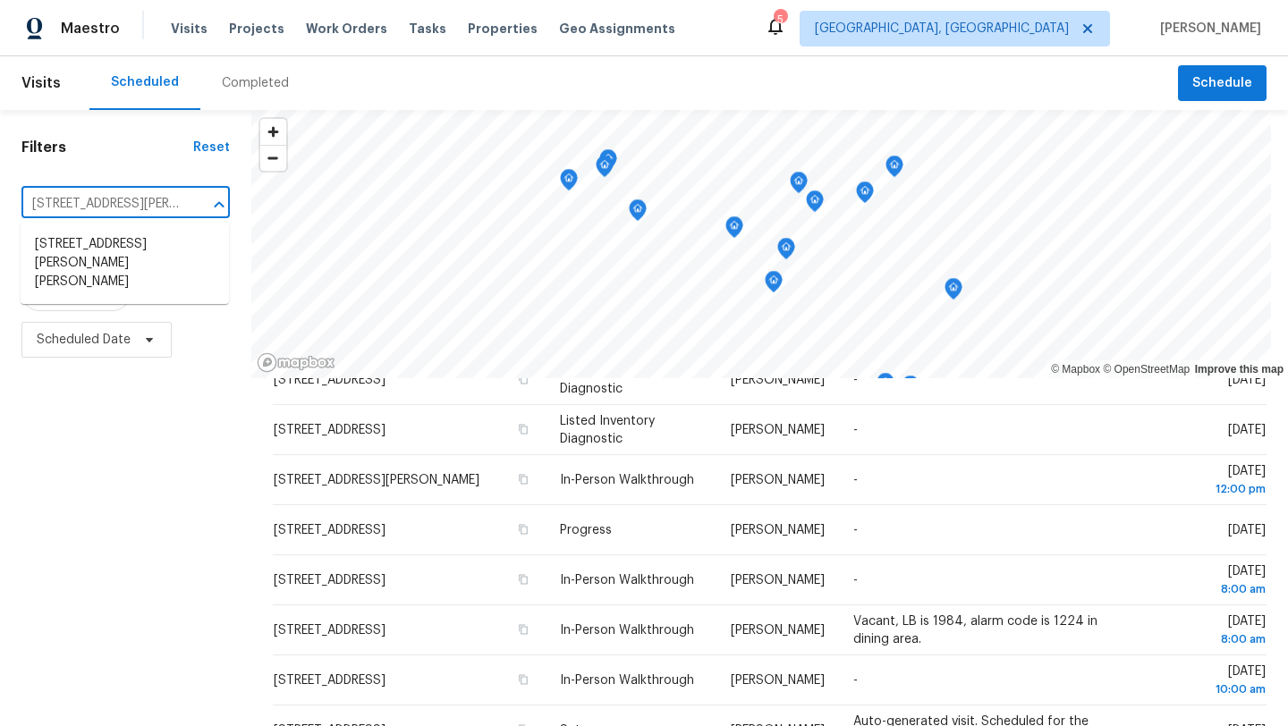
type input "1297 E Miner Rd"
click at [163, 262] on li "1297 E Miner Rd, Mayfield Heights, OH 44124" at bounding box center [125, 263] width 208 height 67
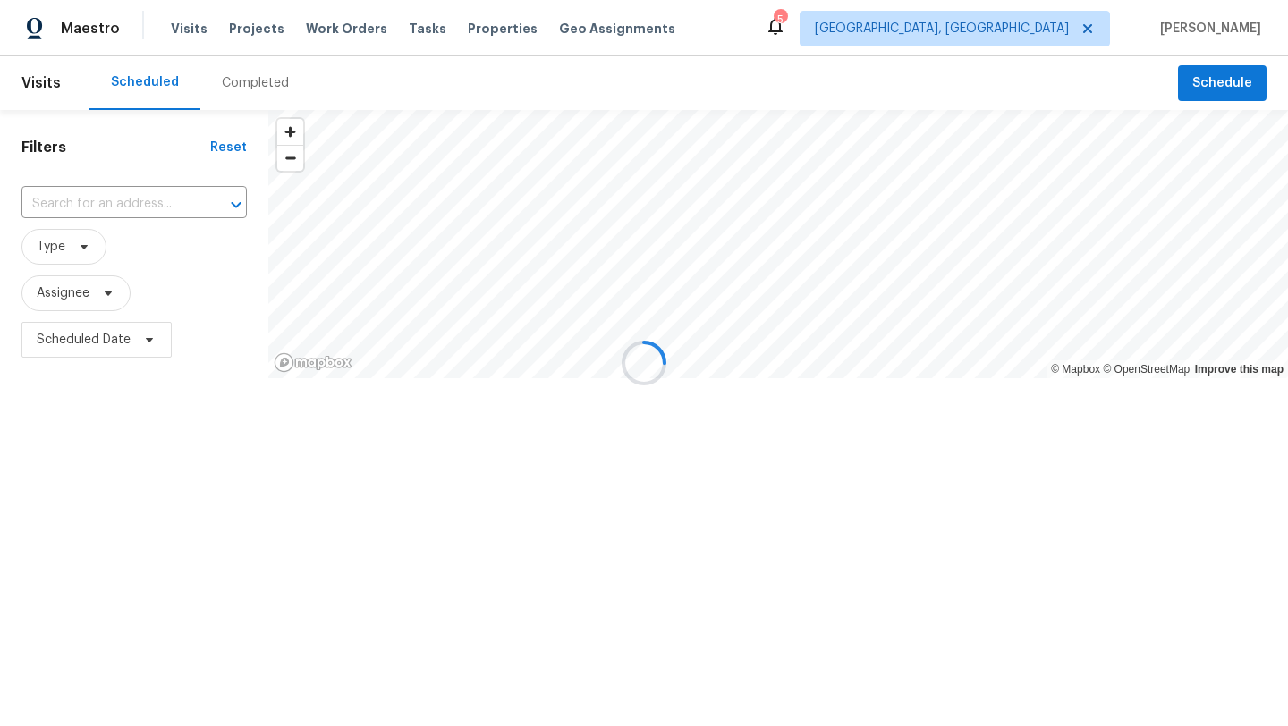
type input "1297 E Miner Rd, Mayfield Heights, OH 44124"
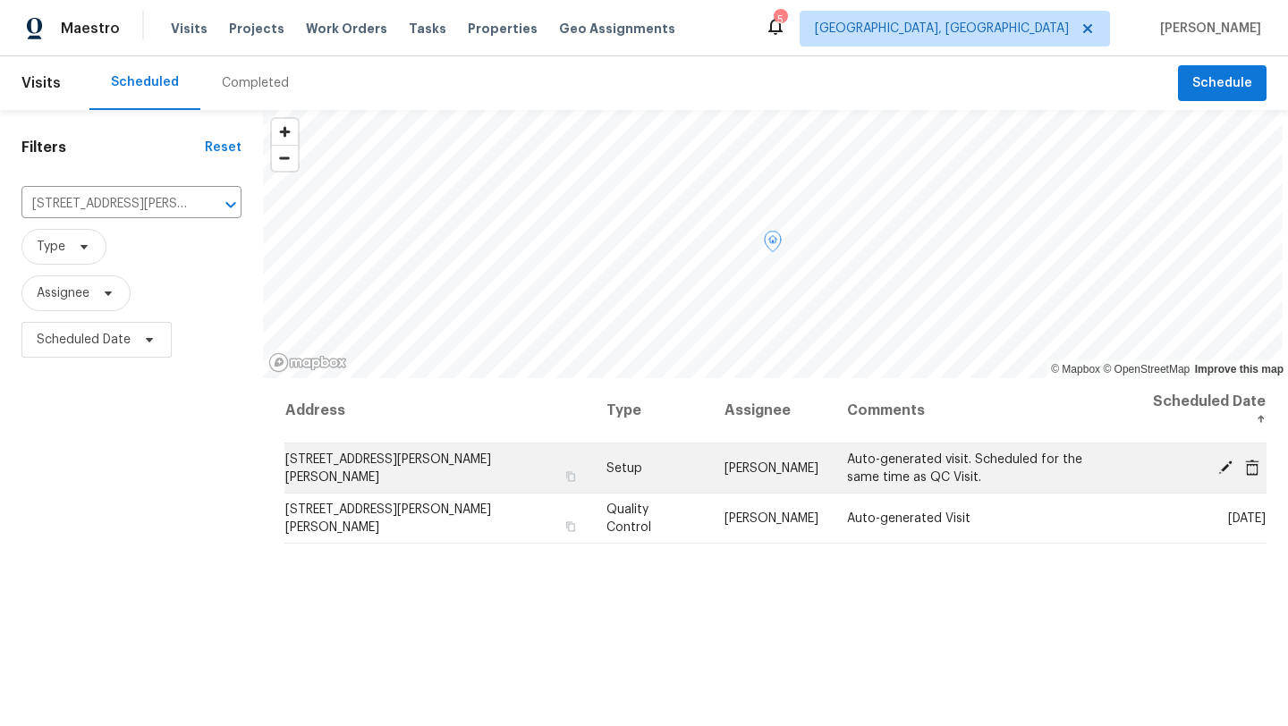
click at [1225, 459] on icon at bounding box center [1225, 467] width 16 height 16
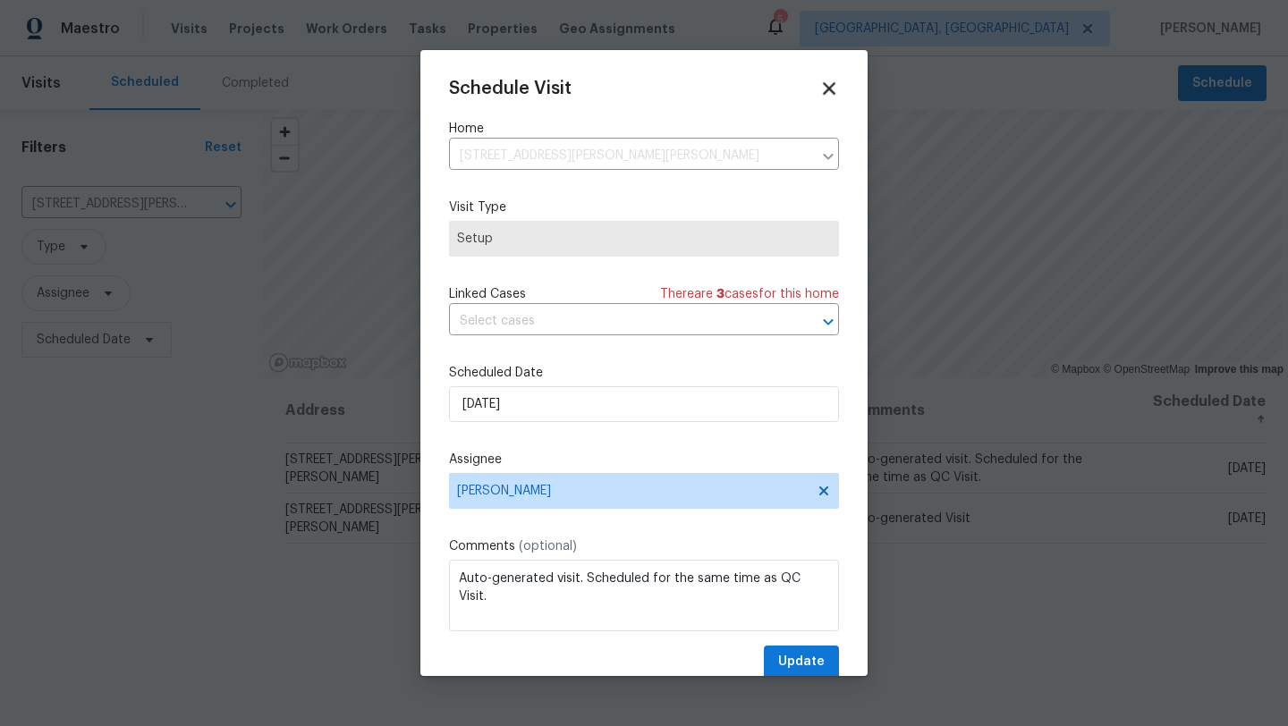
click at [829, 86] on icon at bounding box center [829, 88] width 13 height 13
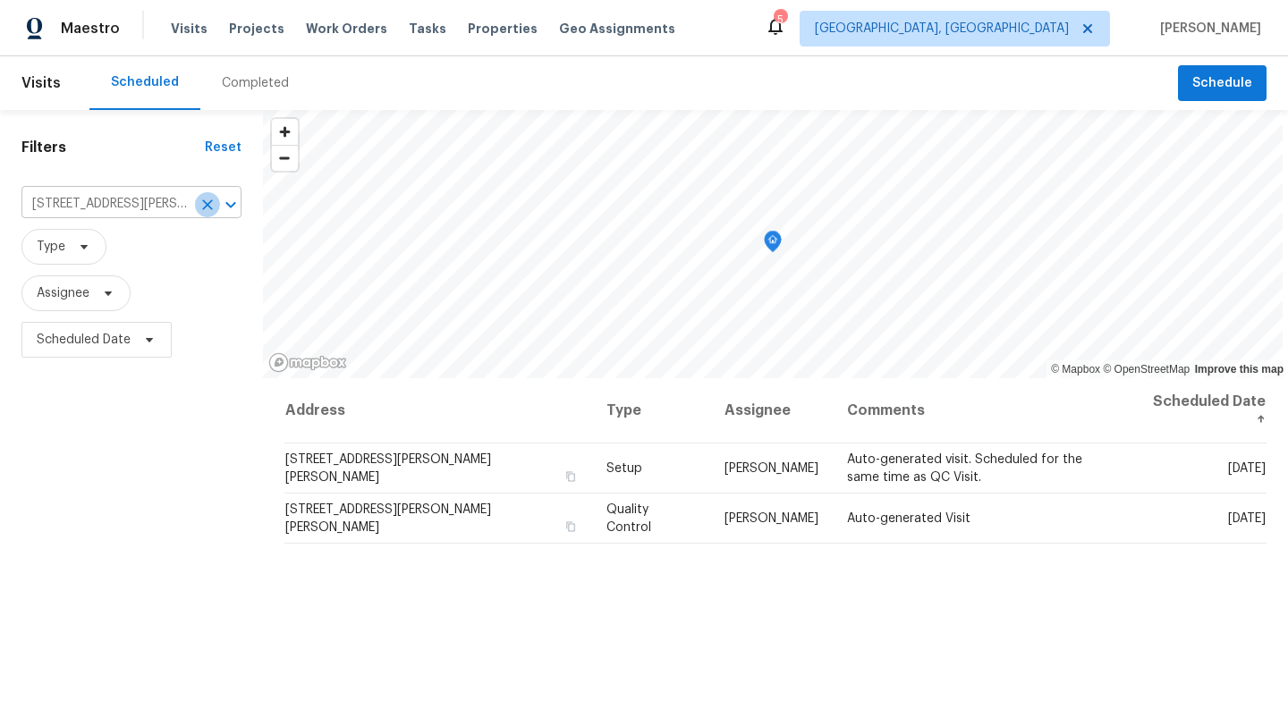
click at [212, 210] on icon "Clear" at bounding box center [208, 205] width 18 height 18
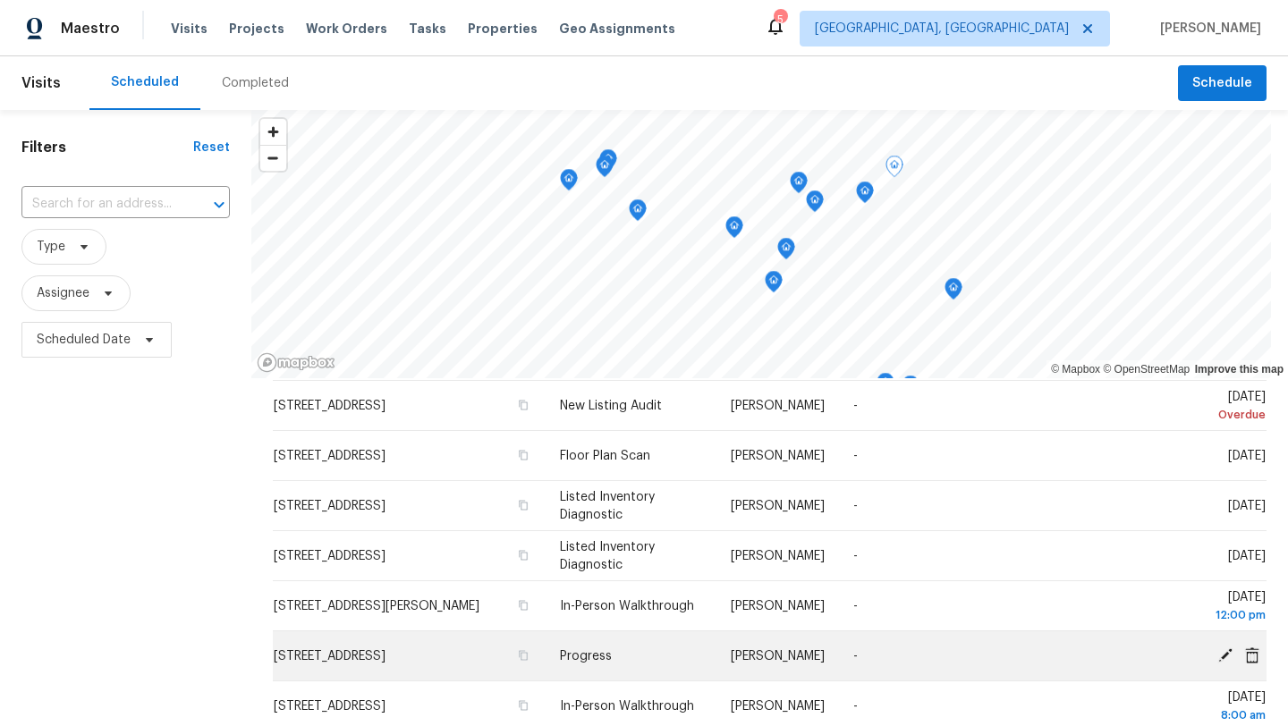
scroll to position [114, 0]
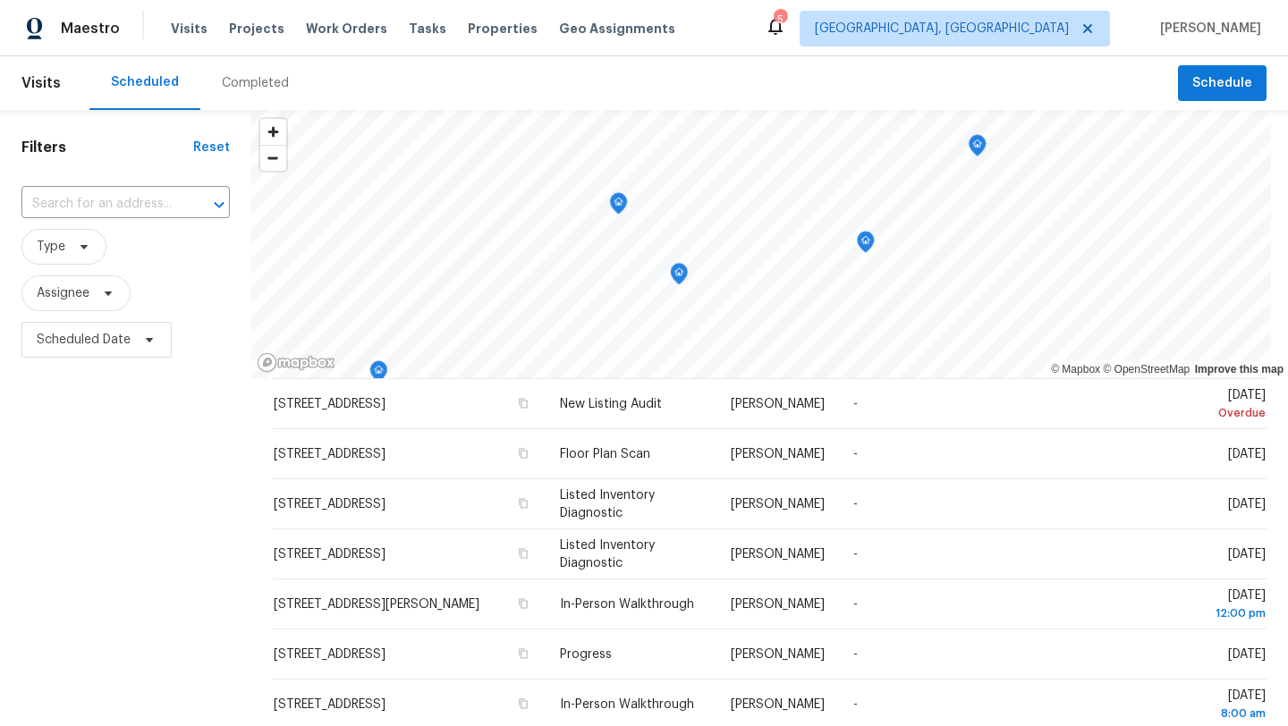
drag, startPoint x: 848, startPoint y: 164, endPoint x: 867, endPoint y: 260, distance: 98.4
click at [867, 253] on icon "Map marker" at bounding box center [866, 242] width 18 height 22
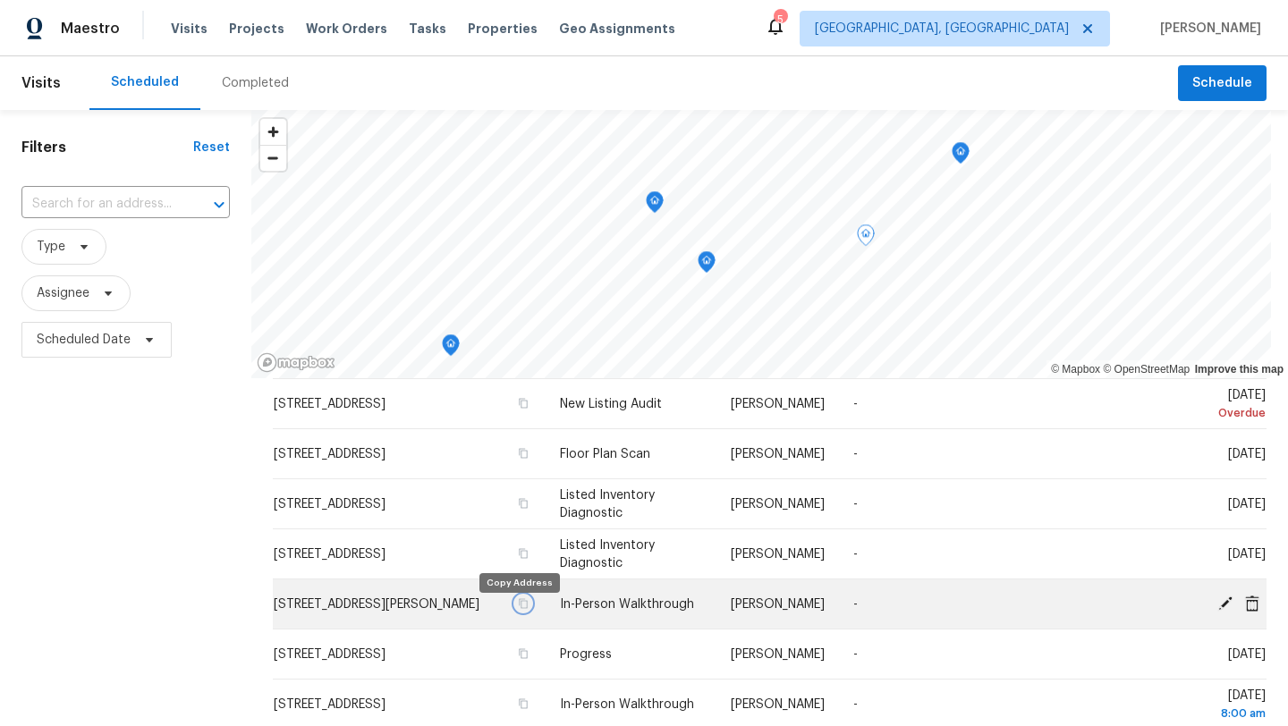
click at [520, 608] on icon "button" at bounding box center [523, 603] width 9 height 10
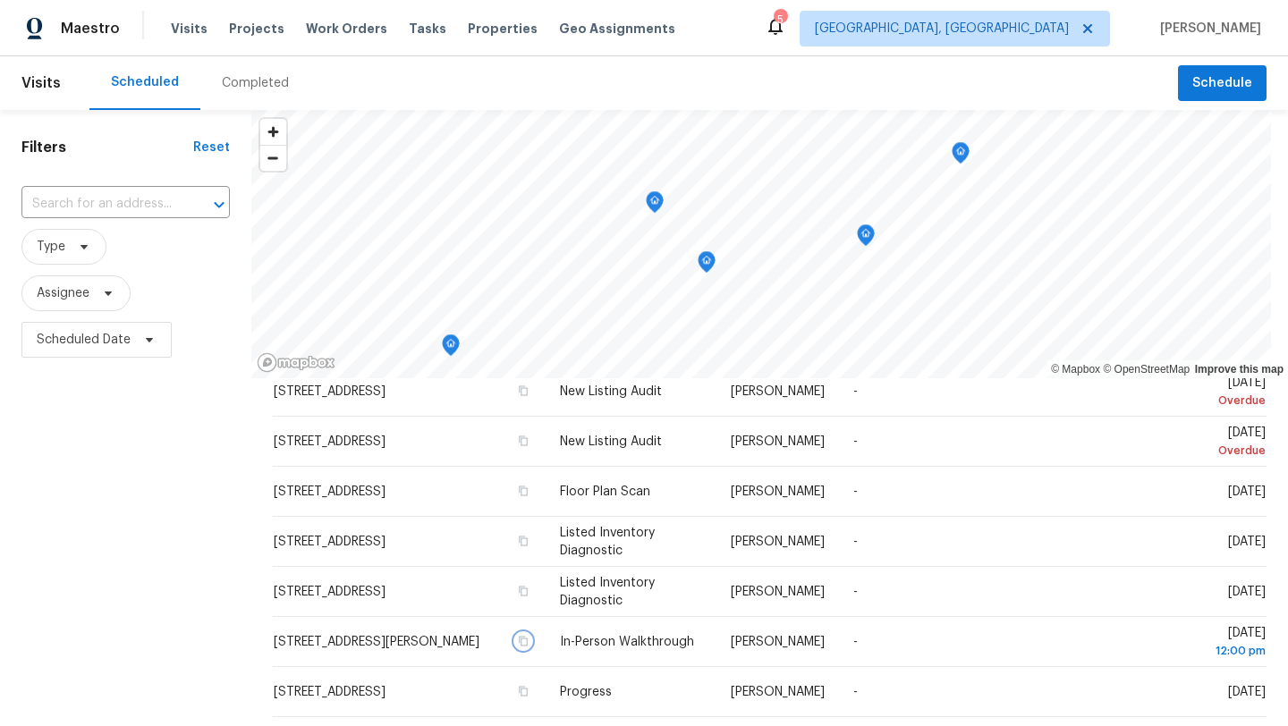
scroll to position [89, 0]
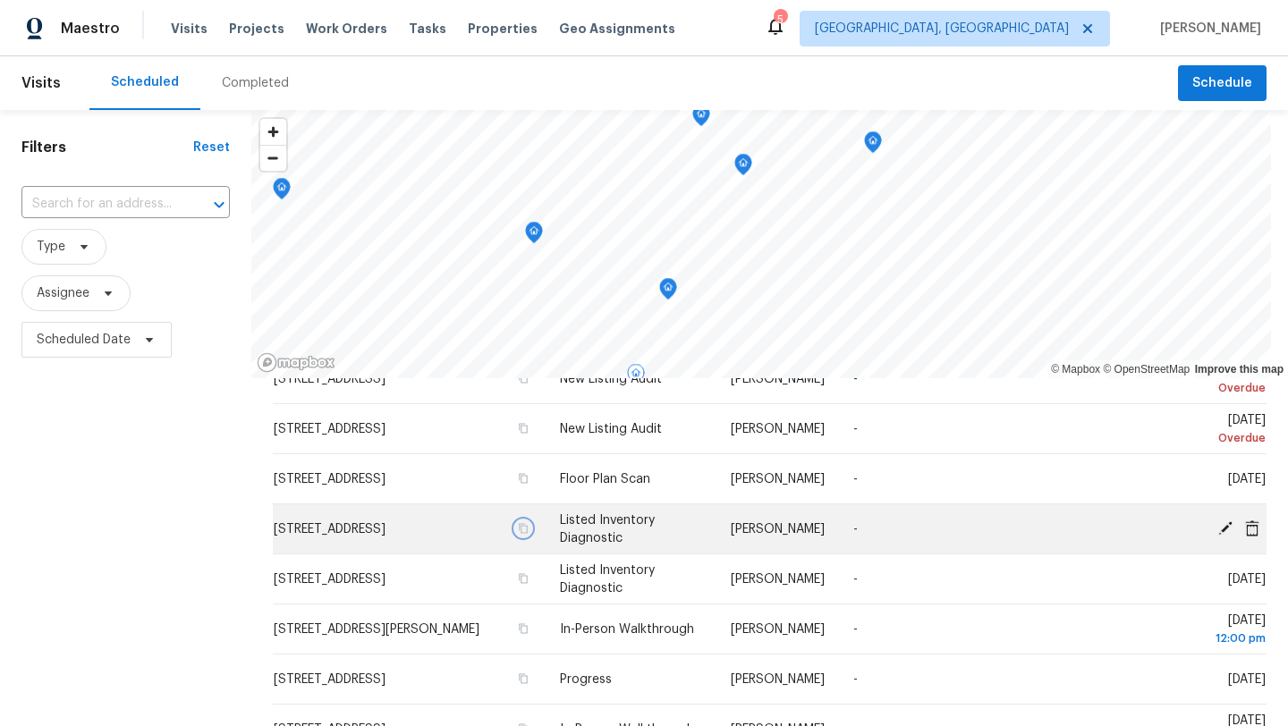
click at [520, 534] on icon "button" at bounding box center [523, 528] width 11 height 11
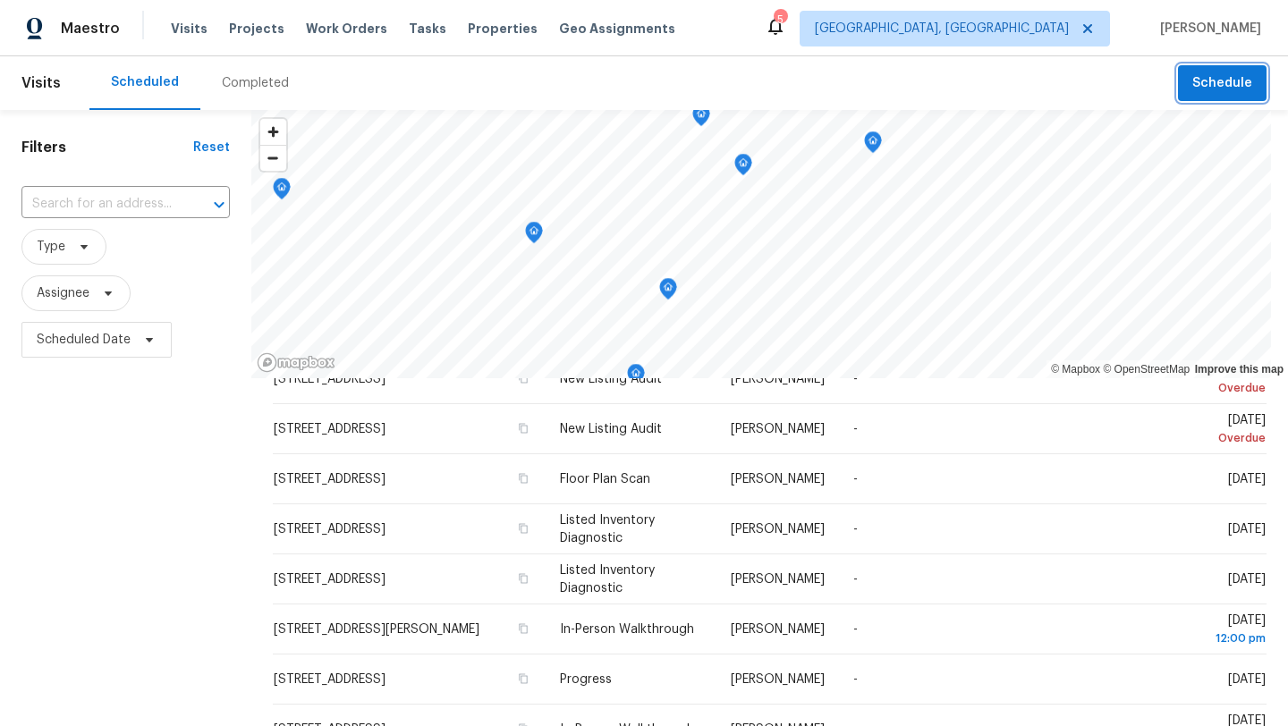
click at [1212, 88] on span "Schedule" at bounding box center [1222, 83] width 60 height 22
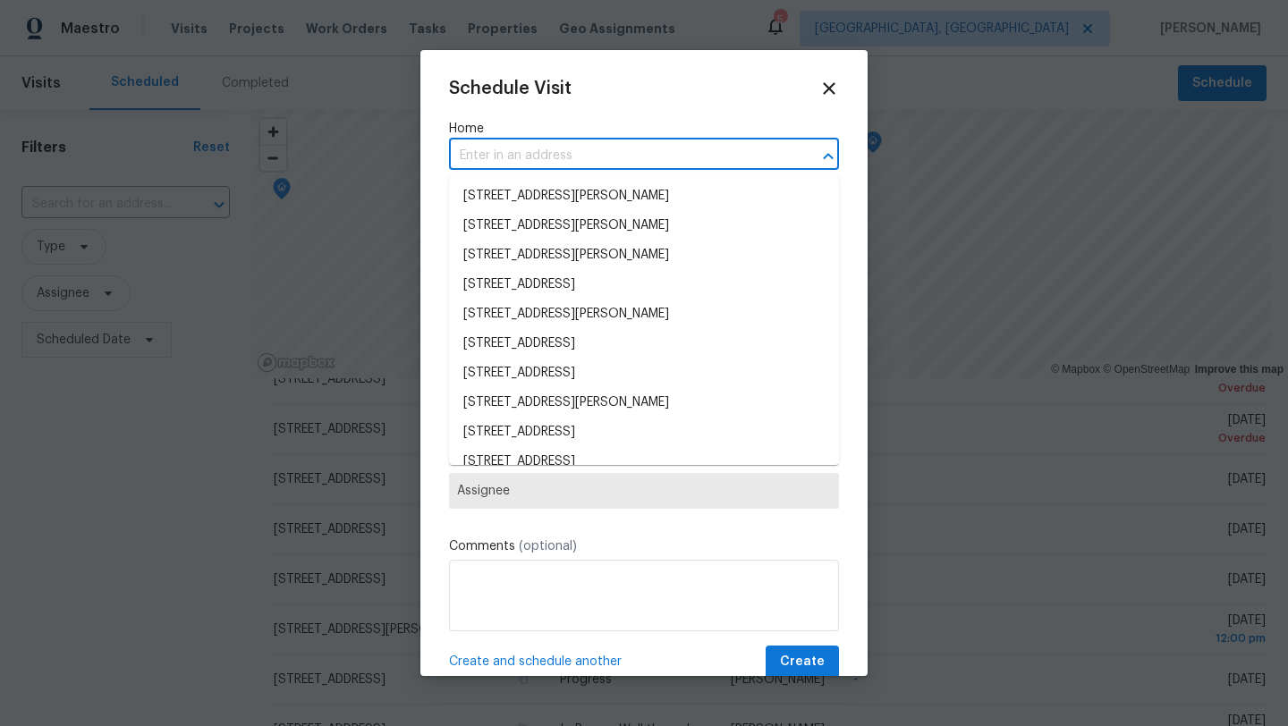
click at [495, 147] on input "text" at bounding box center [619, 156] width 340 height 28
paste input "[STREET_ADDRESS]"
type input "[STREET_ADDRESS]"
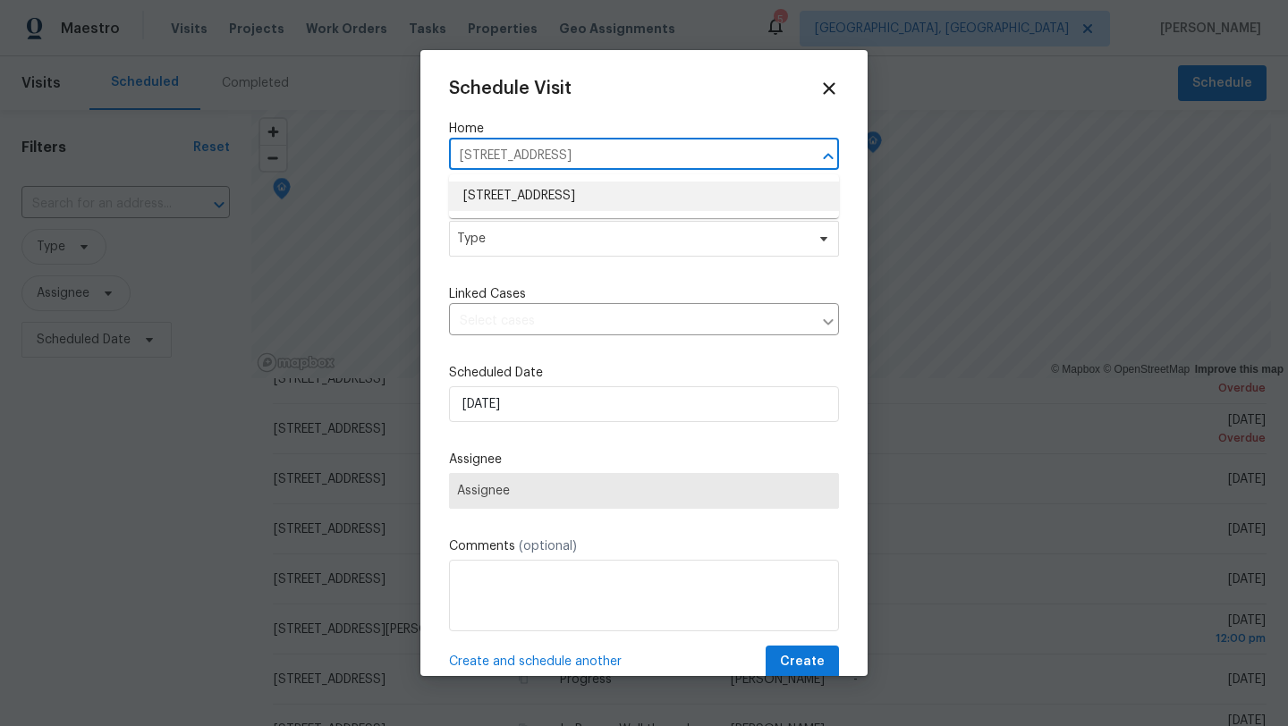
click at [512, 197] on li "[STREET_ADDRESS]" at bounding box center [644, 197] width 390 height 30
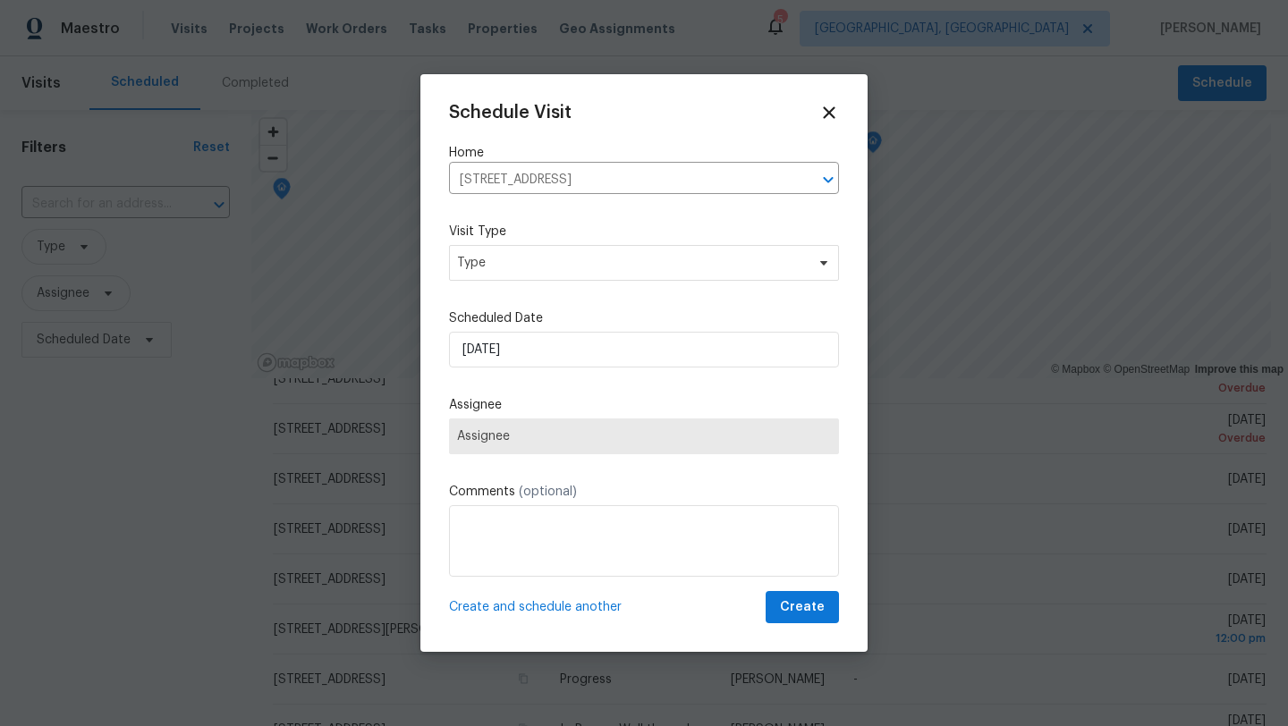
click at [504, 239] on label "Visit Type" at bounding box center [644, 232] width 390 height 18
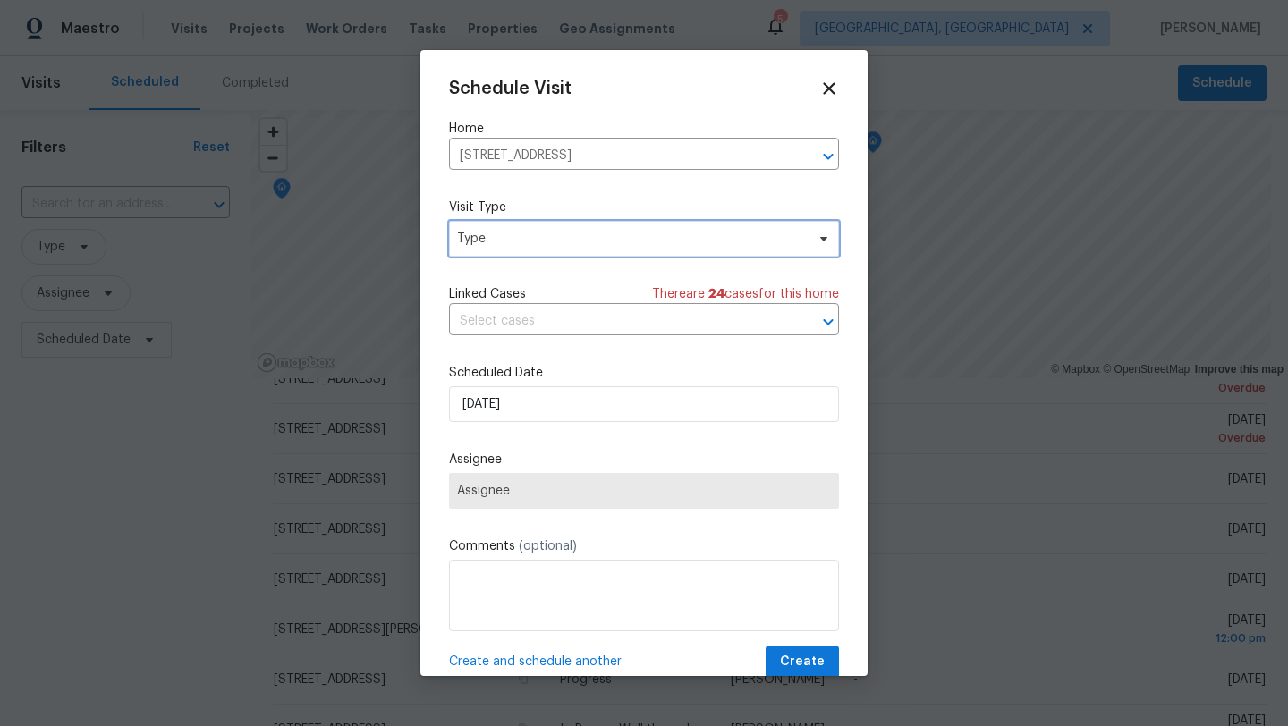
click at [496, 243] on span "Type" at bounding box center [631, 239] width 348 height 18
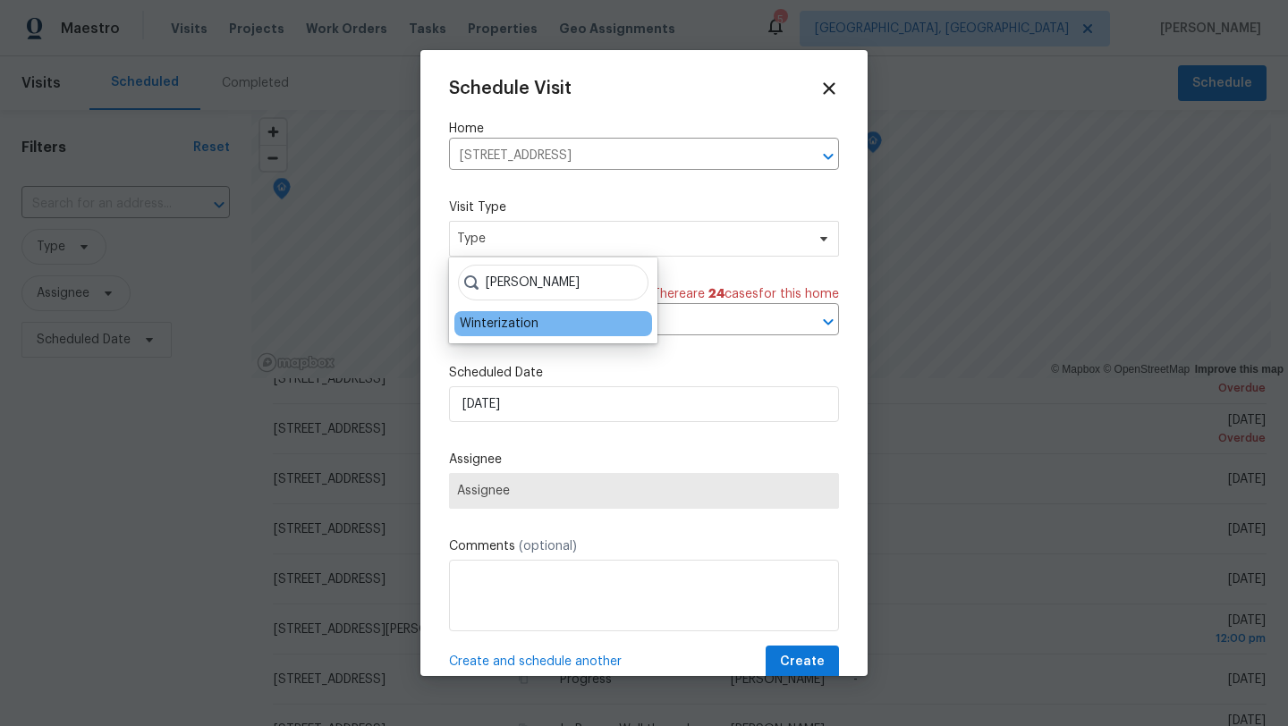
type input "wint"
click at [489, 324] on div "Winterization" at bounding box center [499, 324] width 79 height 18
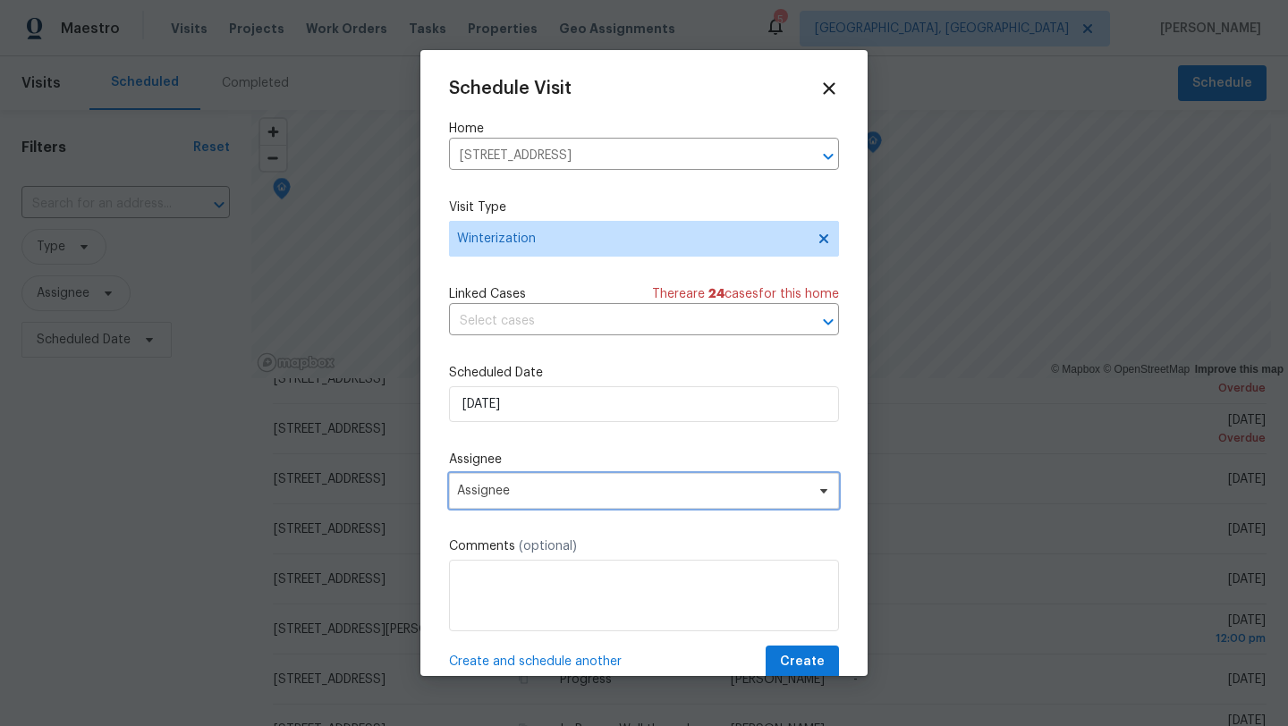
click at [478, 499] on span "Assignee" at bounding box center [644, 491] width 390 height 36
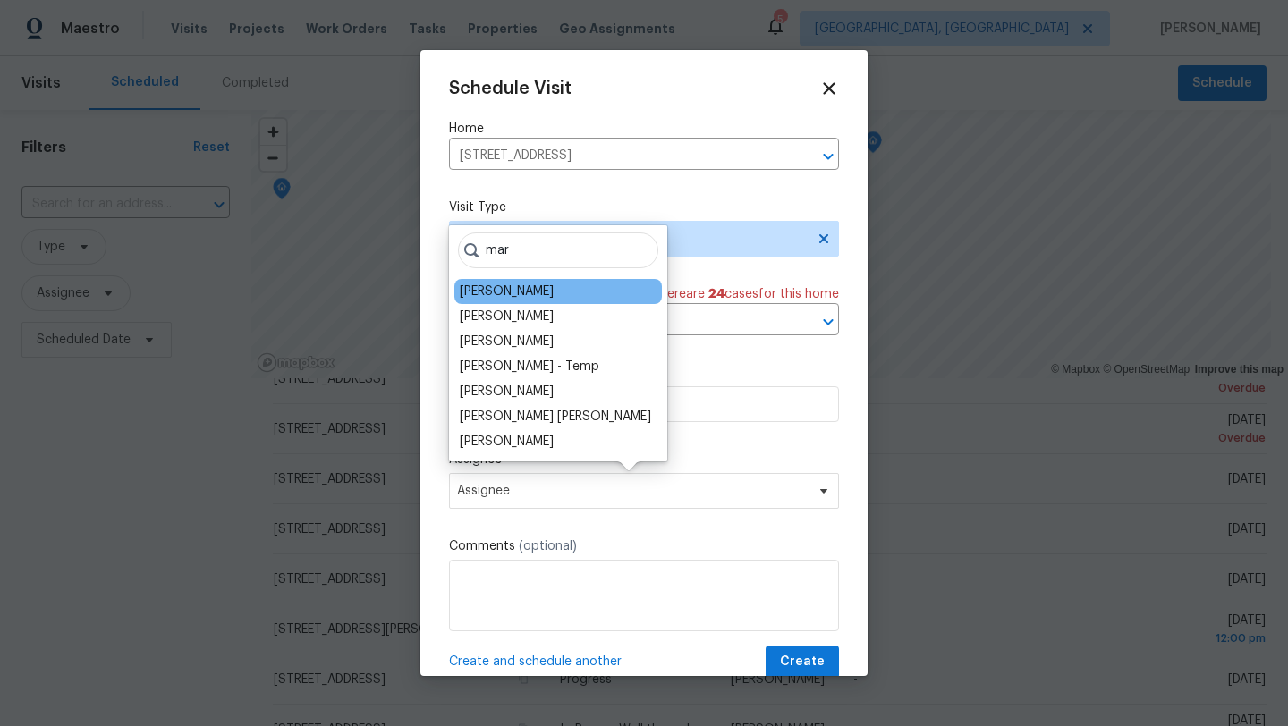
type input "mar"
click at [543, 288] on div "[PERSON_NAME]" at bounding box center [507, 292] width 94 height 18
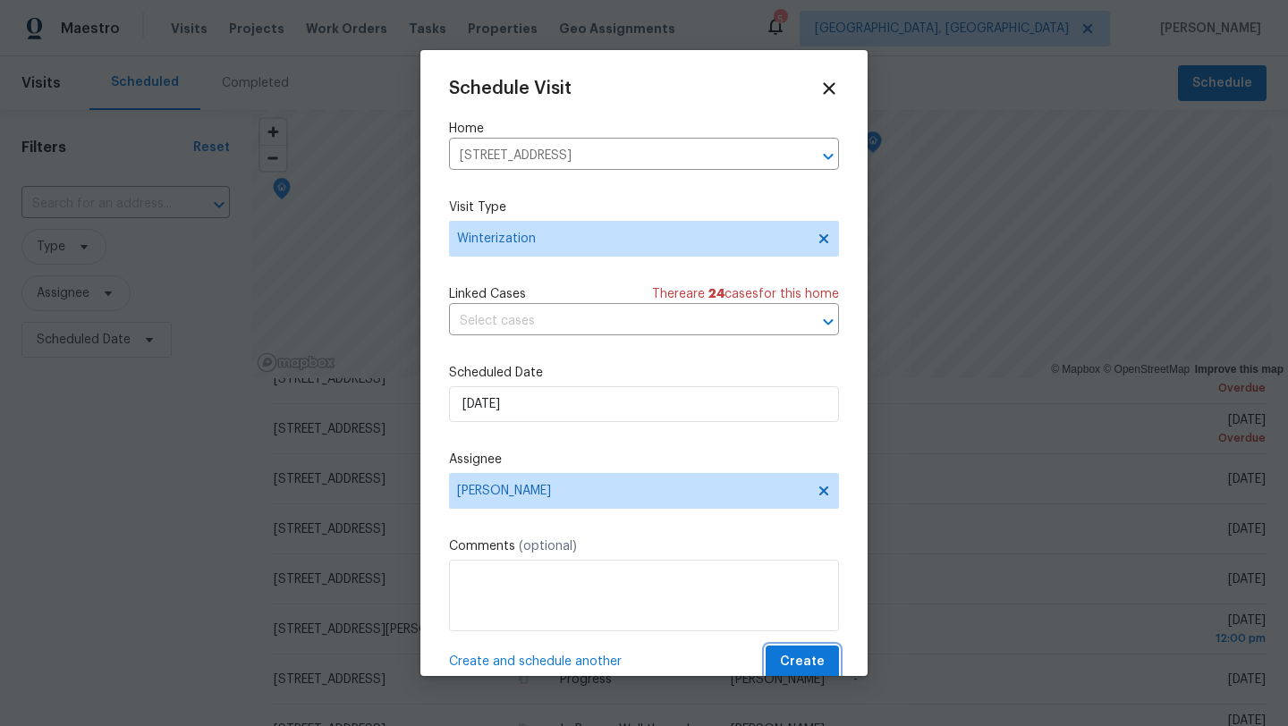
click at [809, 648] on button "Create" at bounding box center [802, 662] width 73 height 33
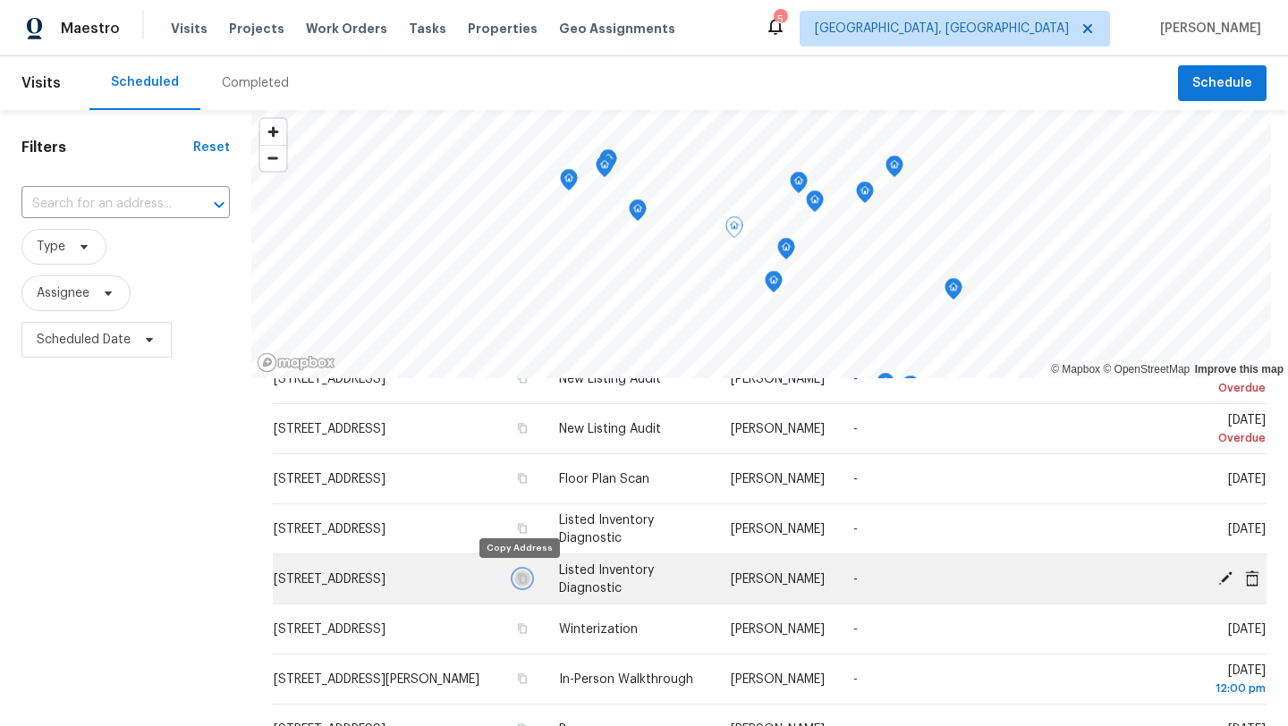
click at [517, 578] on icon "button" at bounding box center [522, 578] width 11 height 11
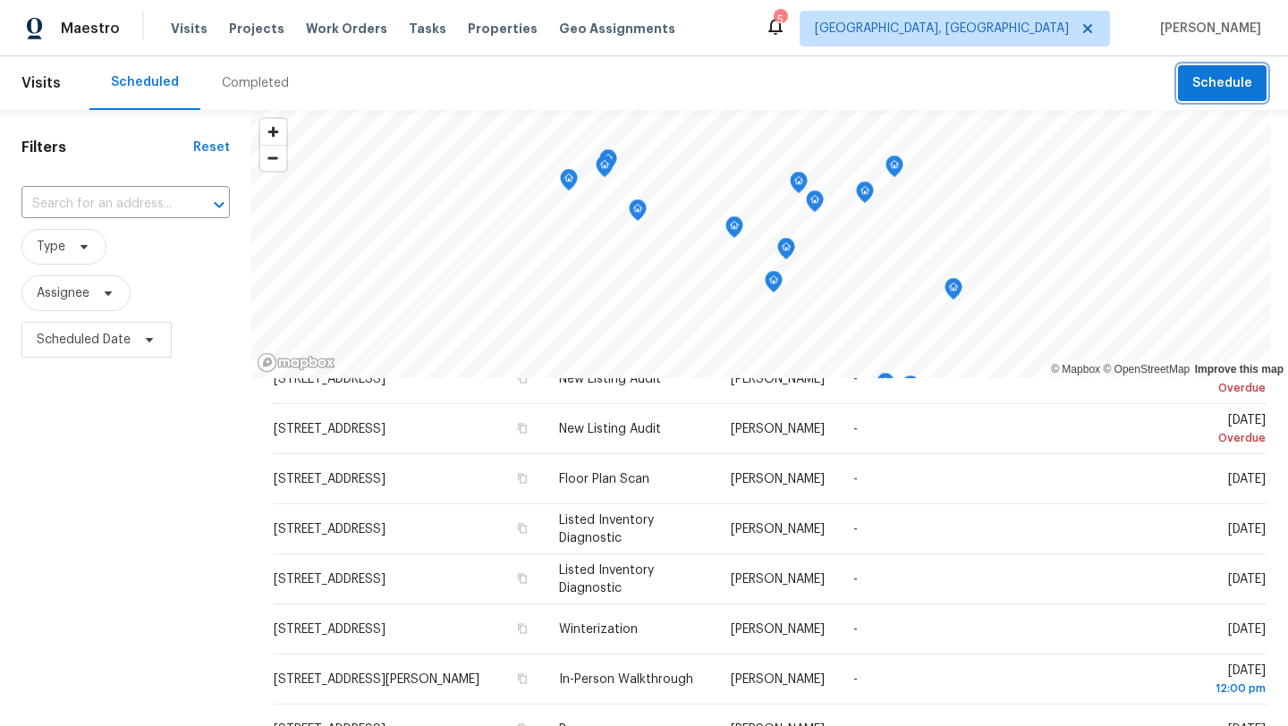
click at [1221, 89] on span "Schedule" at bounding box center [1222, 83] width 60 height 22
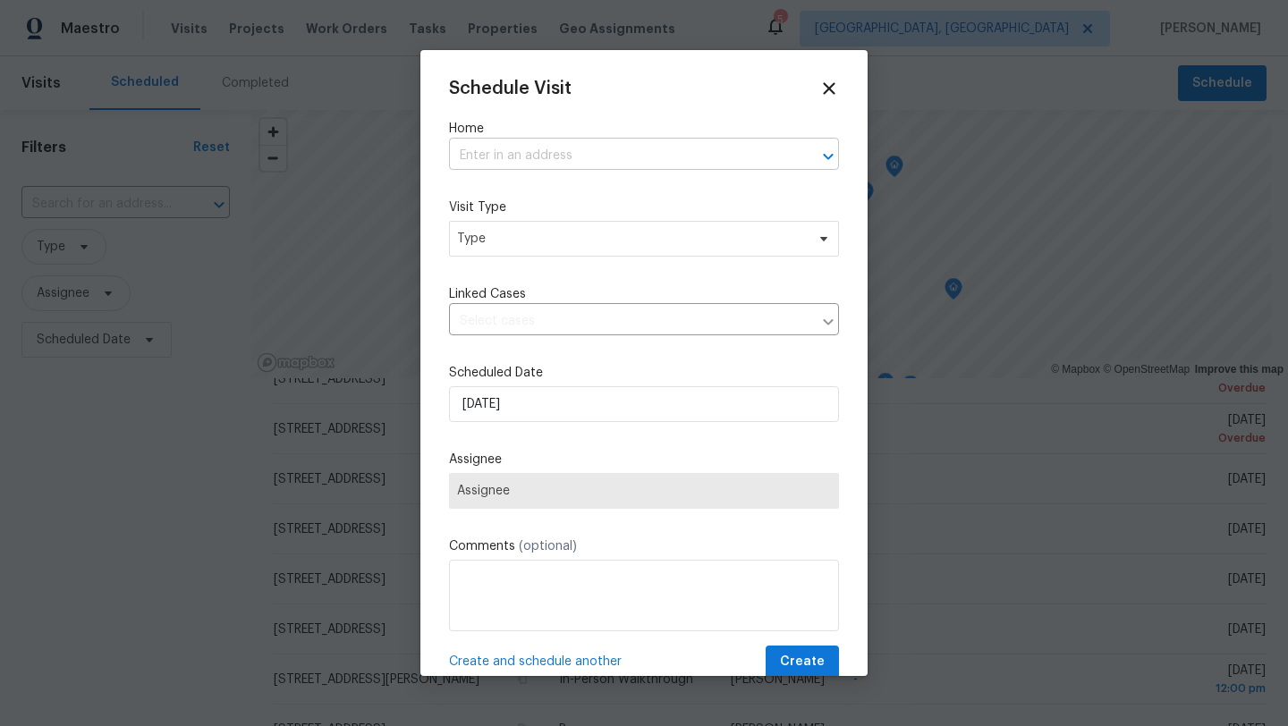
click at [497, 156] on input "text" at bounding box center [619, 156] width 340 height 28
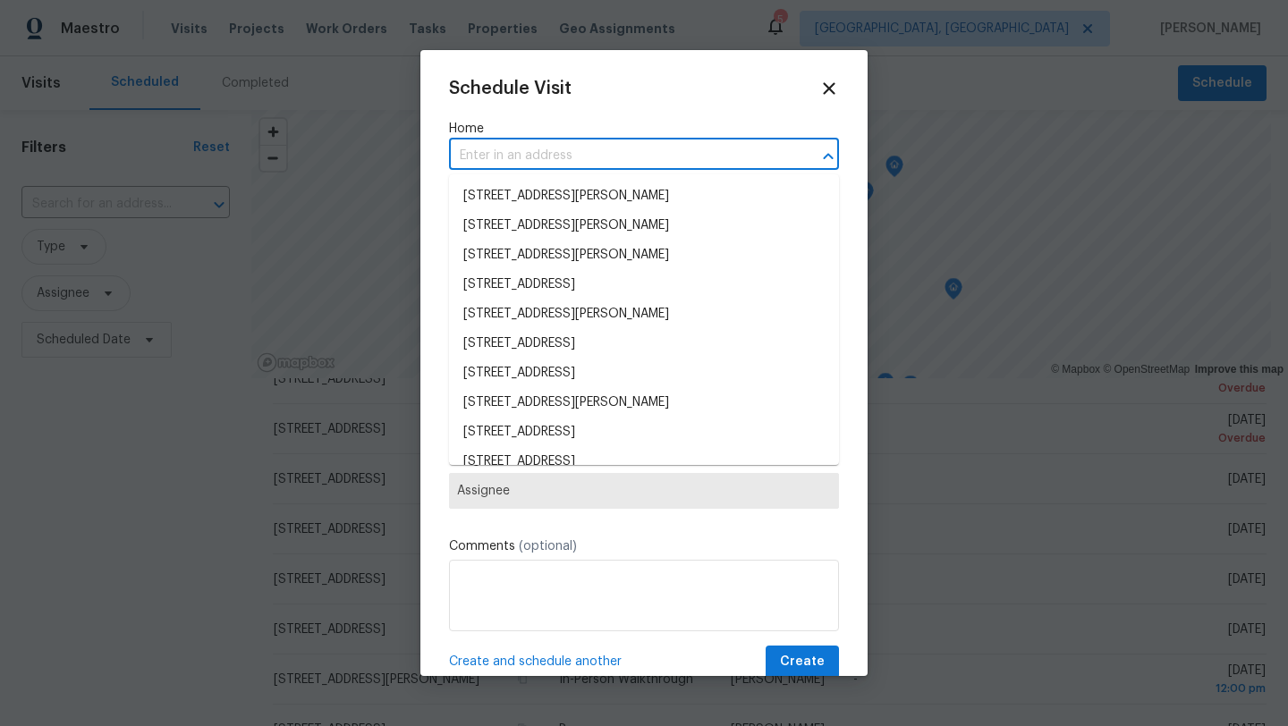
paste input "[STREET_ADDRESS]"
type input "[STREET_ADDRESS]"
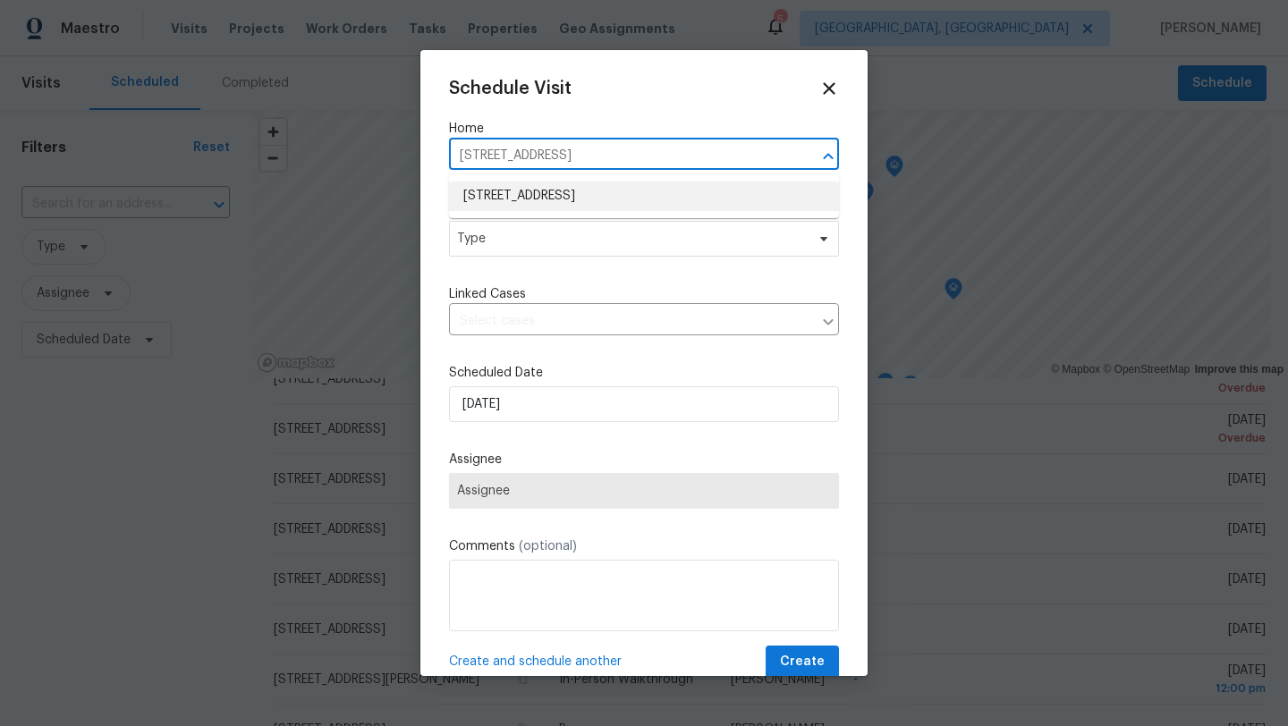
click at [500, 190] on li "[STREET_ADDRESS]" at bounding box center [644, 197] width 390 height 30
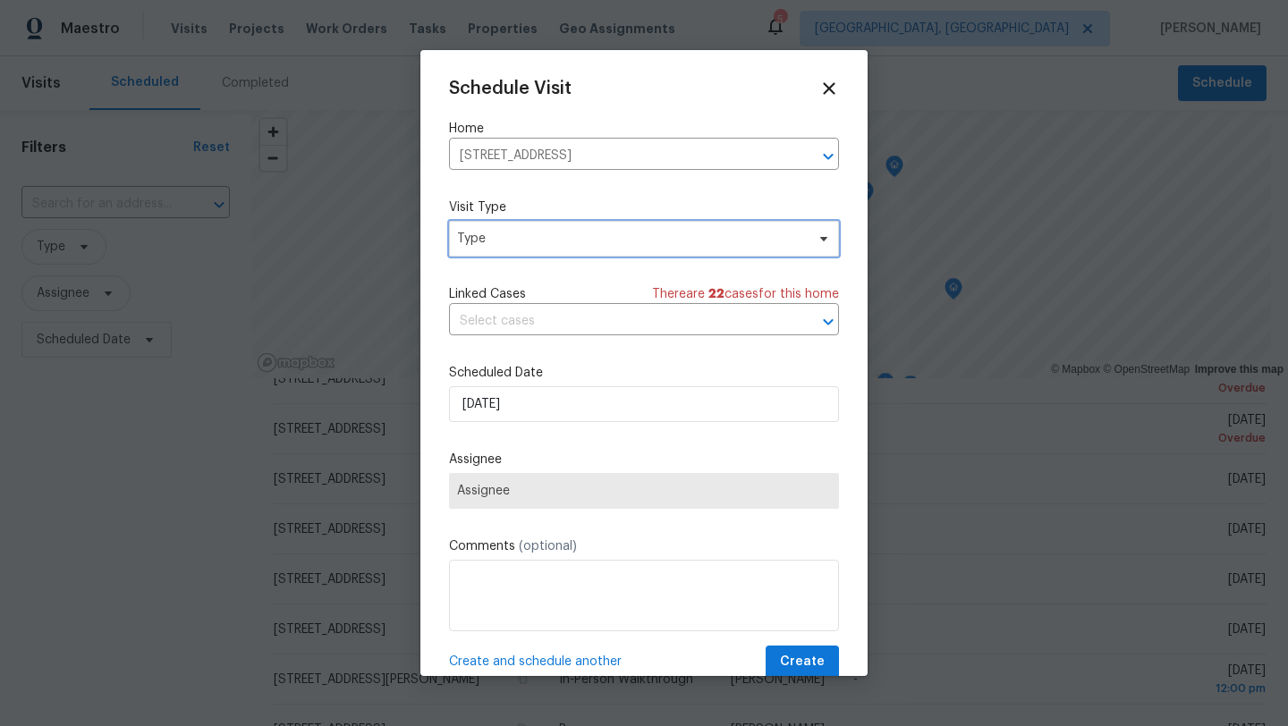
click at [495, 247] on span "Type" at bounding box center [631, 239] width 348 height 18
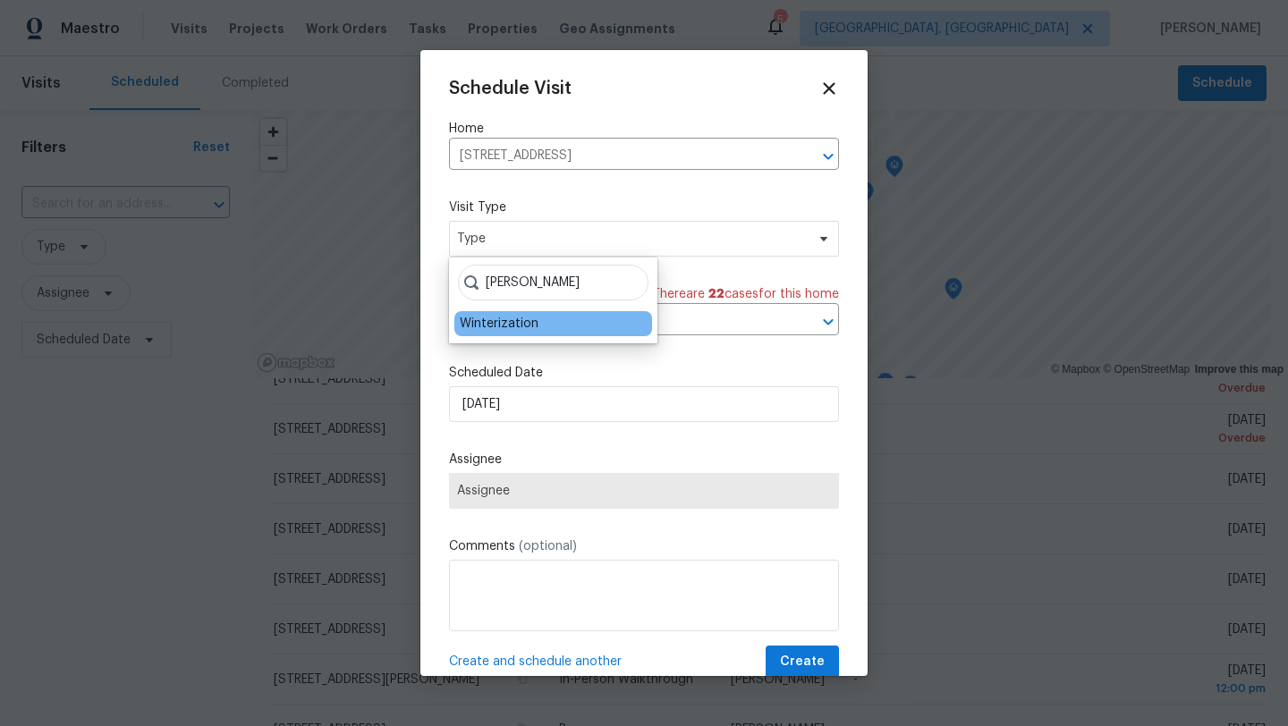
type input "wint"
click at [497, 321] on div "Winterization" at bounding box center [499, 324] width 79 height 18
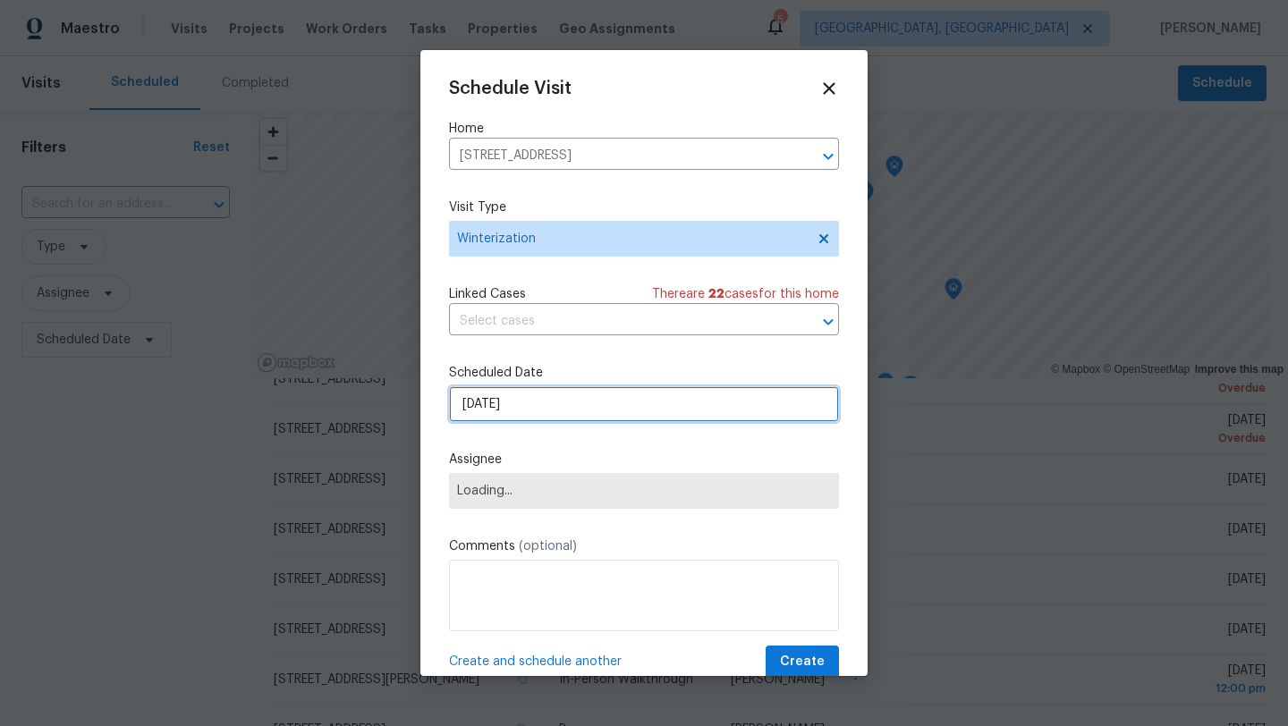
click at [494, 410] on input "10/9/2025" at bounding box center [644, 404] width 390 height 36
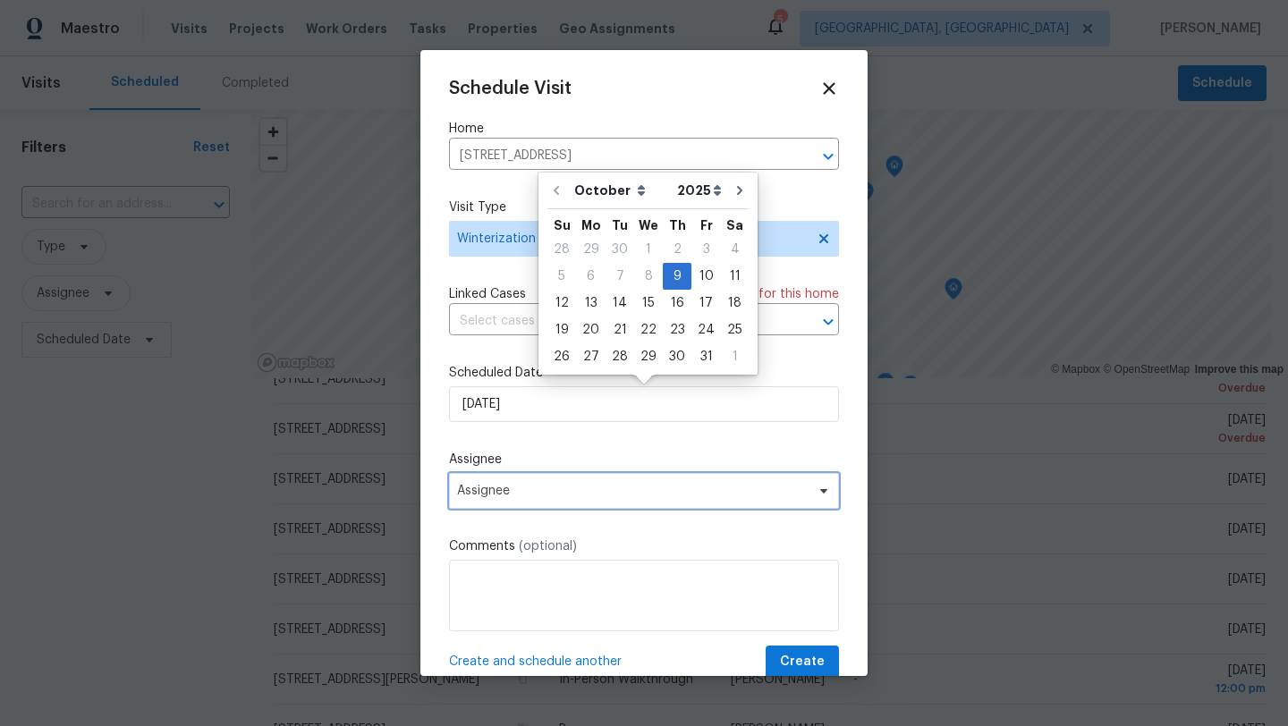
click at [485, 487] on span "Assignee" at bounding box center [632, 491] width 351 height 14
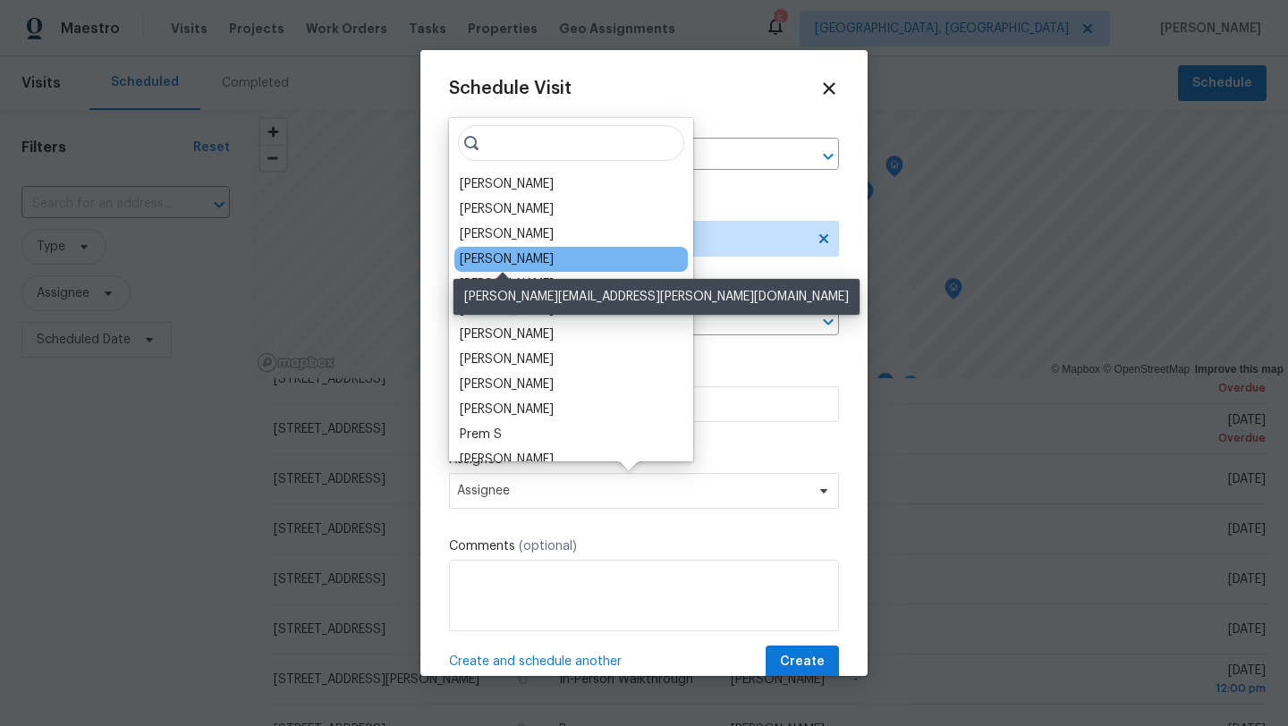
click at [537, 258] on div "[PERSON_NAME]" at bounding box center [507, 259] width 94 height 18
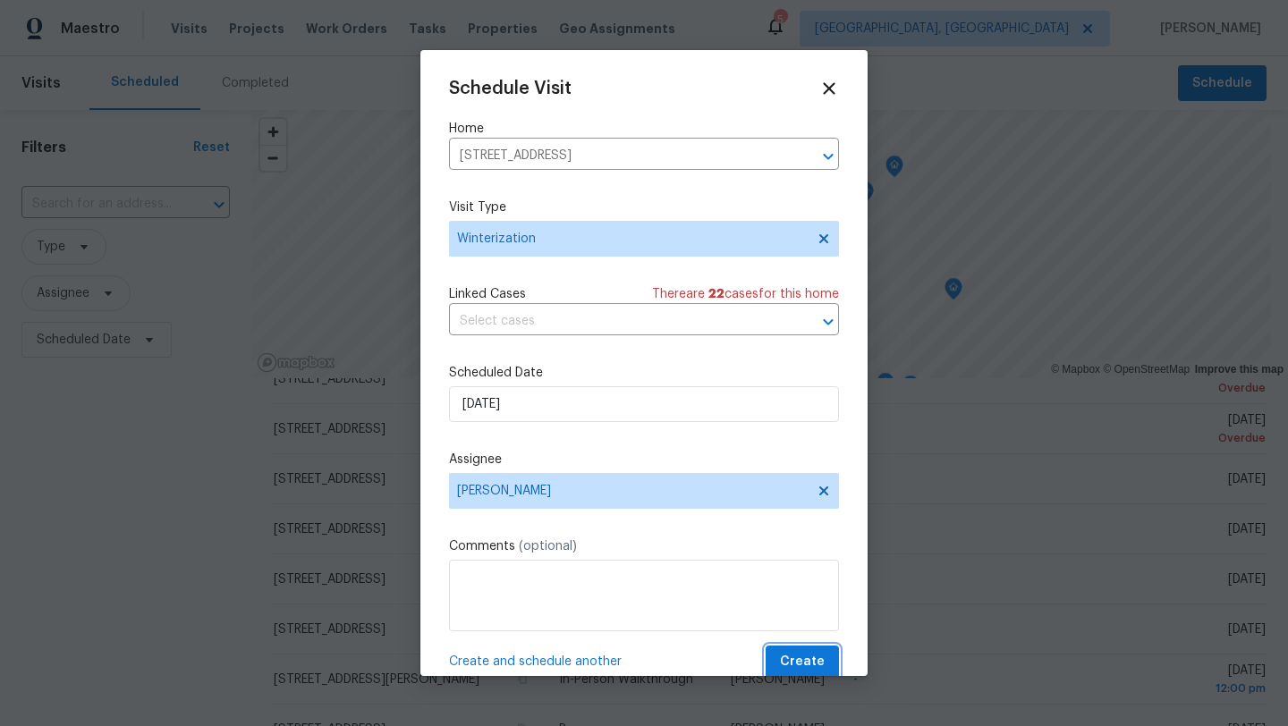
click at [799, 667] on span "Create" at bounding box center [802, 662] width 45 height 22
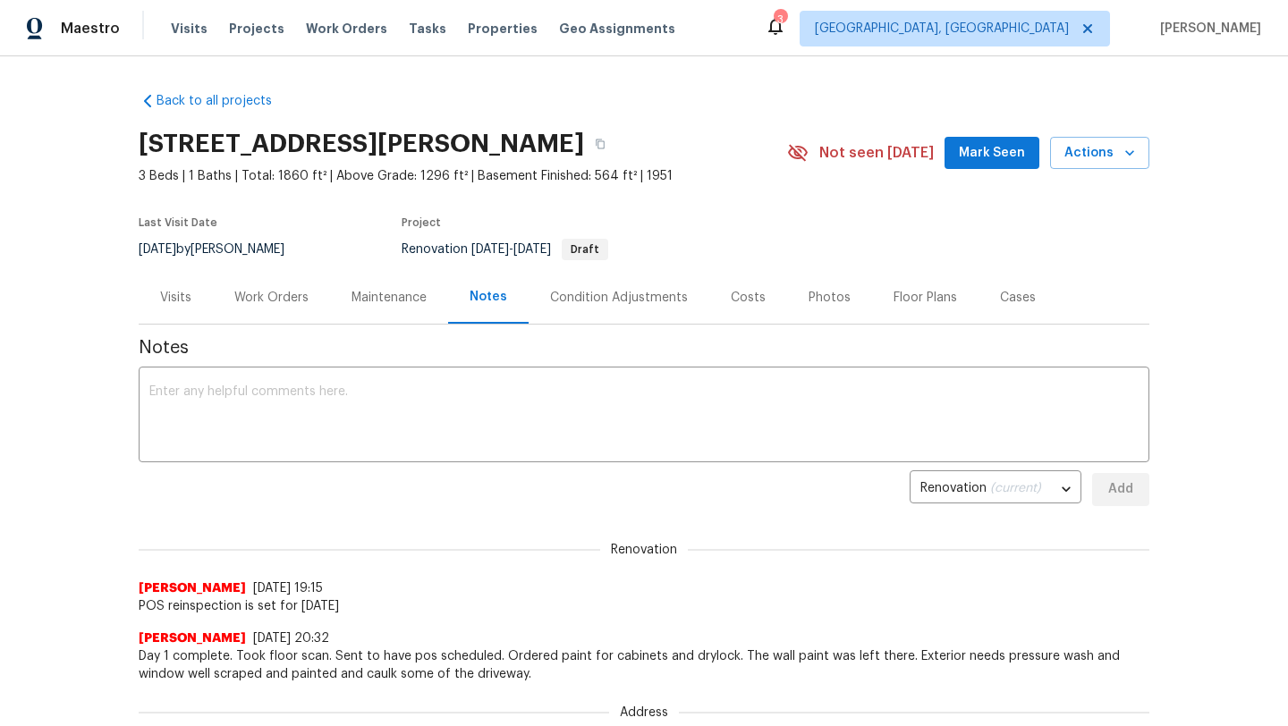
scroll to position [37, 0]
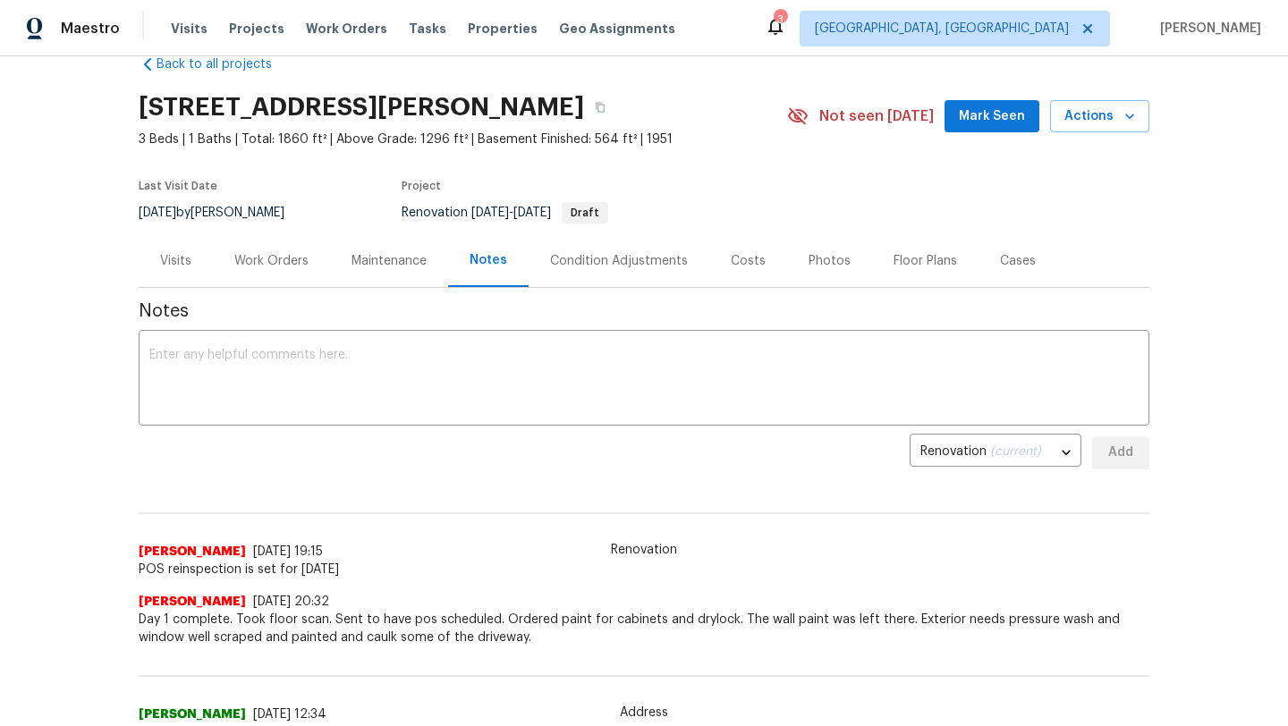
click at [166, 253] on div "Visits" at bounding box center [175, 261] width 31 height 18
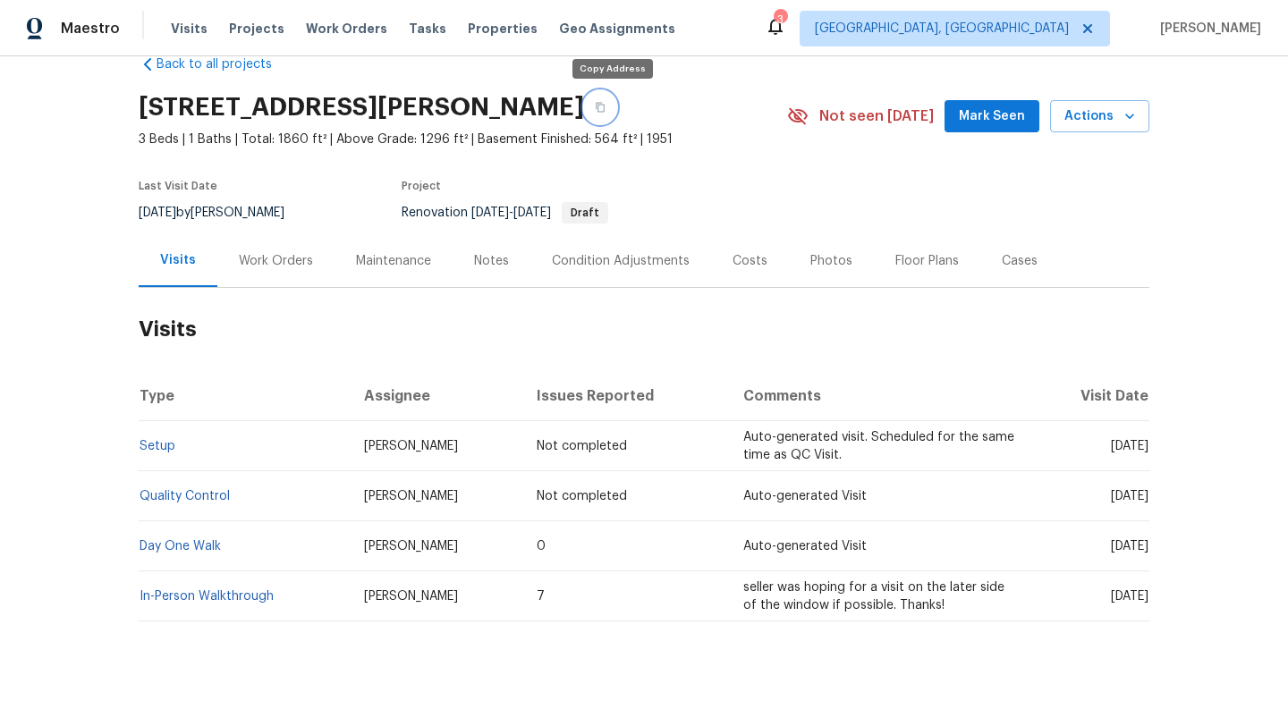
click at [605, 107] on icon "button" at bounding box center [600, 107] width 11 height 11
click at [266, 256] on div "Work Orders" at bounding box center [276, 261] width 74 height 18
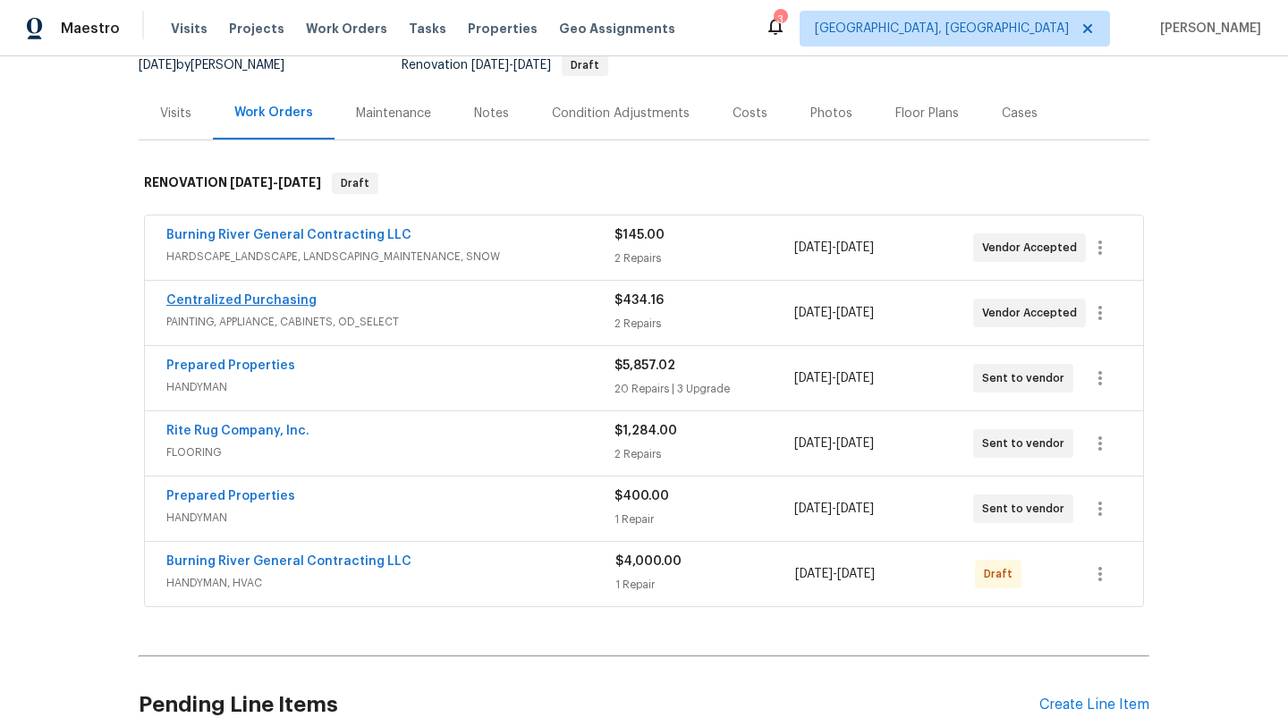
scroll to position [192, 0]
